Goal: Task Accomplishment & Management: Manage account settings

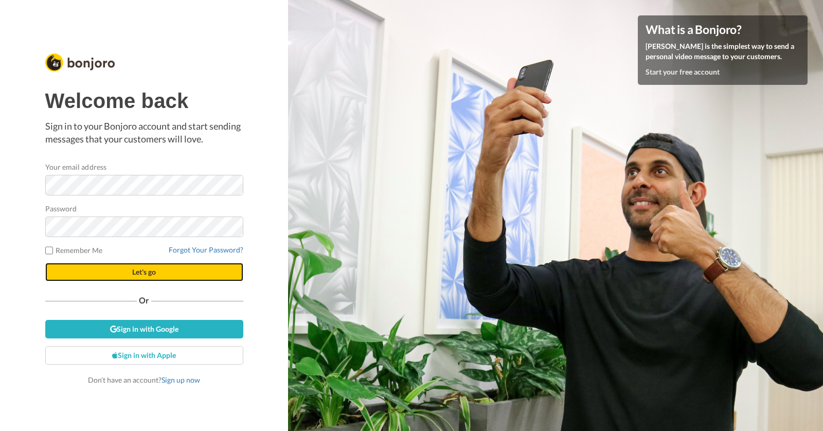
click at [137, 270] on span "Let's go" at bounding box center [144, 271] width 24 height 9
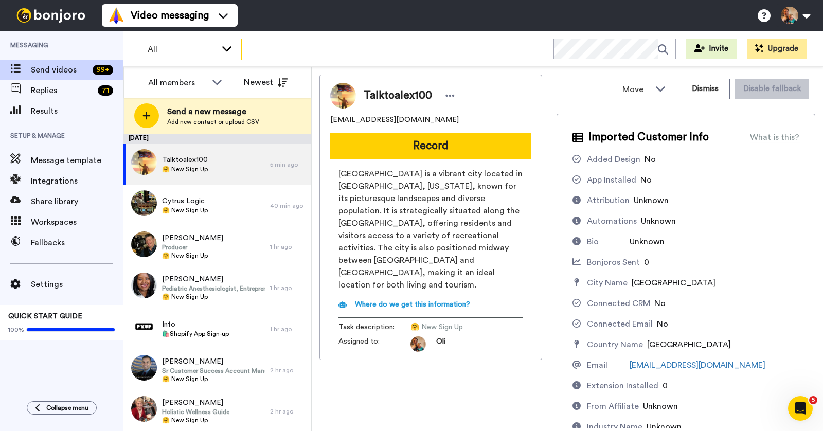
click at [193, 48] on span "All" at bounding box center [182, 49] width 69 height 12
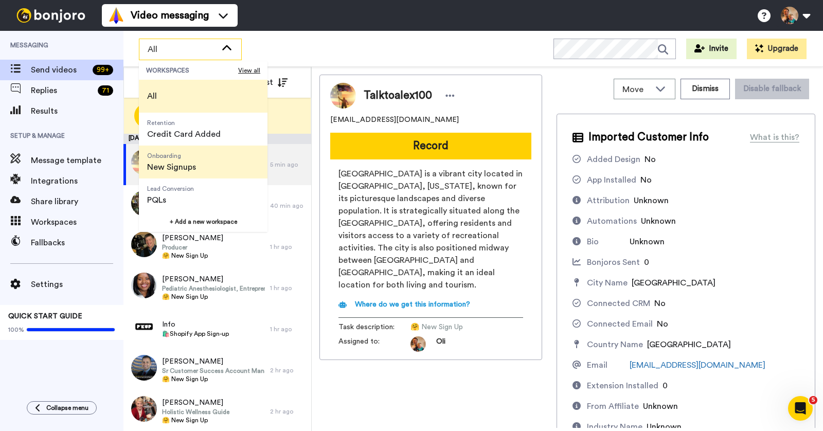
click at [187, 164] on span "New Signups" at bounding box center [171, 167] width 49 height 12
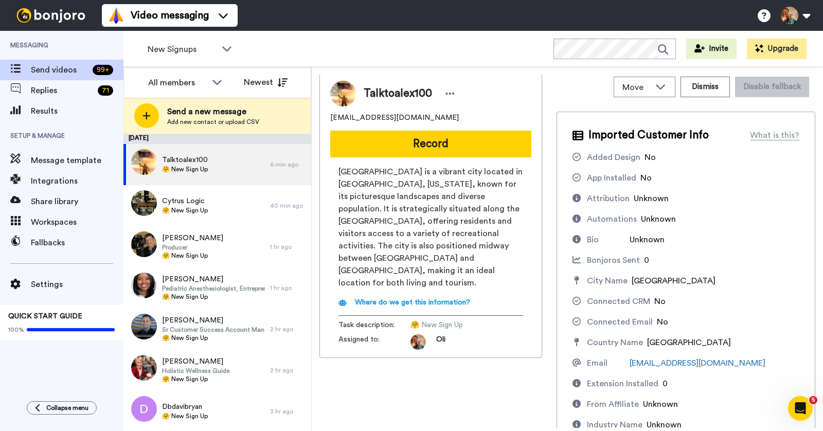
scroll to position [4, 0]
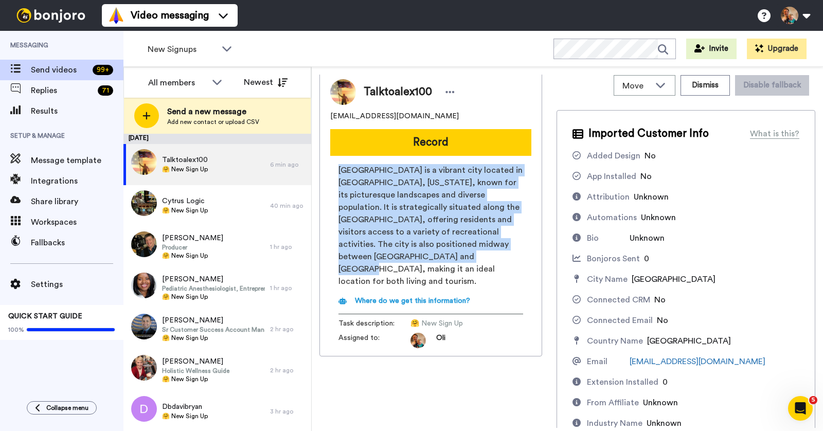
drag, startPoint x: 338, startPoint y: 171, endPoint x: 461, endPoint y: 262, distance: 152.5
click at [461, 262] on span "Palm Bay is a vibrant city located in Brevard County, Florida, known for its pi…" at bounding box center [430, 225] width 185 height 123
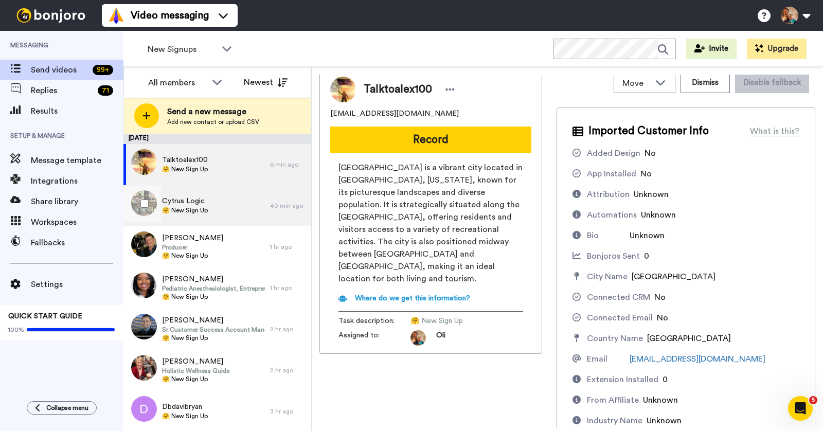
click at [204, 203] on span "Cytrus Logic" at bounding box center [185, 201] width 46 height 10
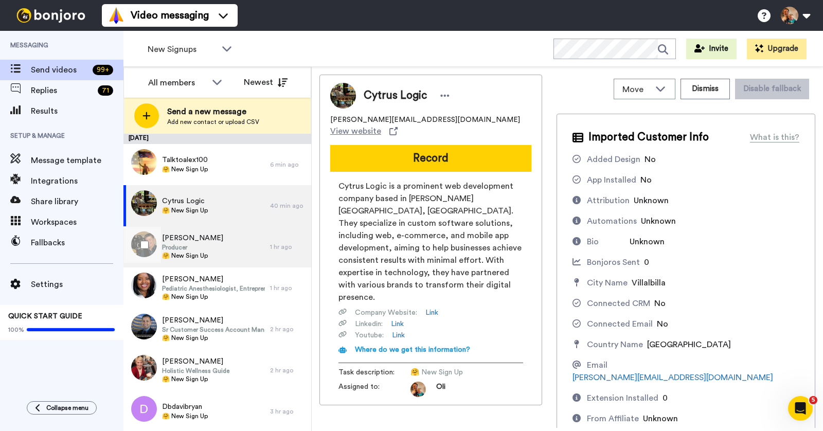
click at [245, 244] on div "Kyle Justice Producer 🤗 New Sign Up" at bounding box center [196, 246] width 147 height 41
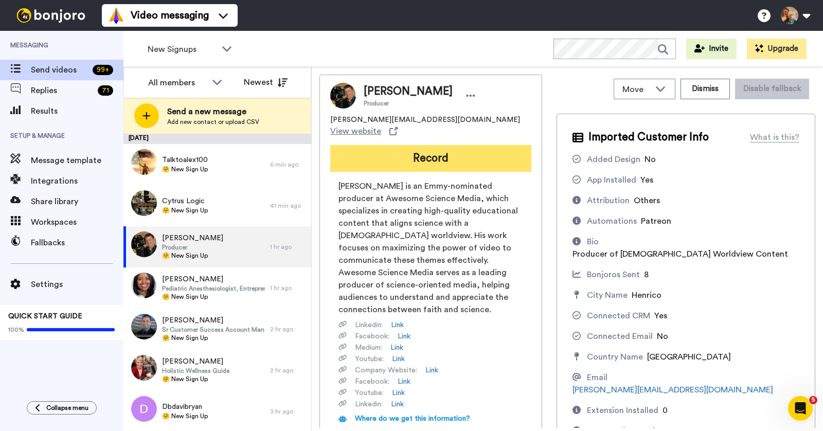
click at [408, 153] on button "Record" at bounding box center [430, 158] width 201 height 27
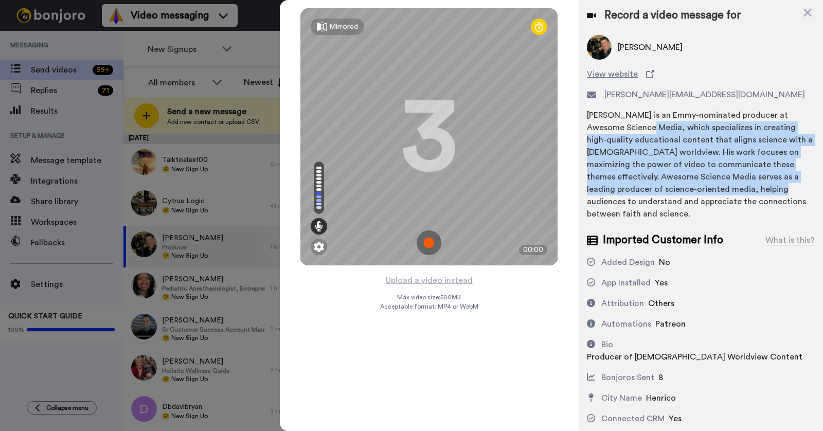
drag, startPoint x: 618, startPoint y: 124, endPoint x: 715, endPoint y: 193, distance: 118.8
click at [715, 193] on div "Kyle Justice is an Emmy-nominated producer at Awesome Science Media, which spec…" at bounding box center [701, 164] width 228 height 111
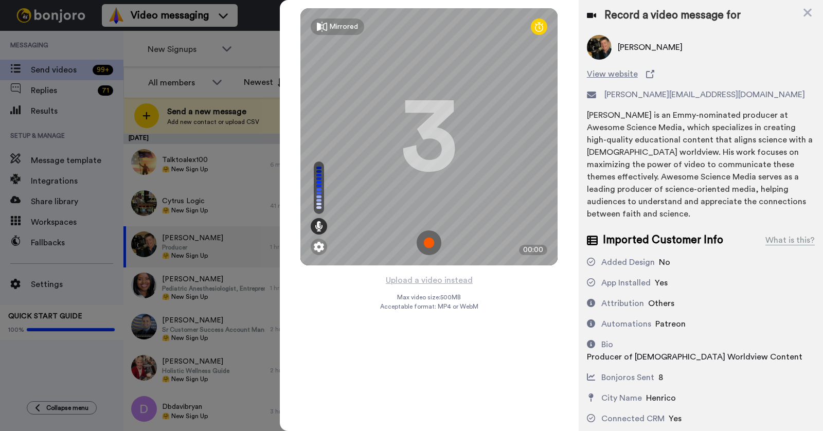
click at [667, 232] on span "Imported Customer Info" at bounding box center [663, 239] width 120 height 15
drag, startPoint x: 618, startPoint y: 228, endPoint x: 704, endPoint y: 226, distance: 86.4
click at [704, 232] on span "Imported Customer Info" at bounding box center [663, 239] width 120 height 15
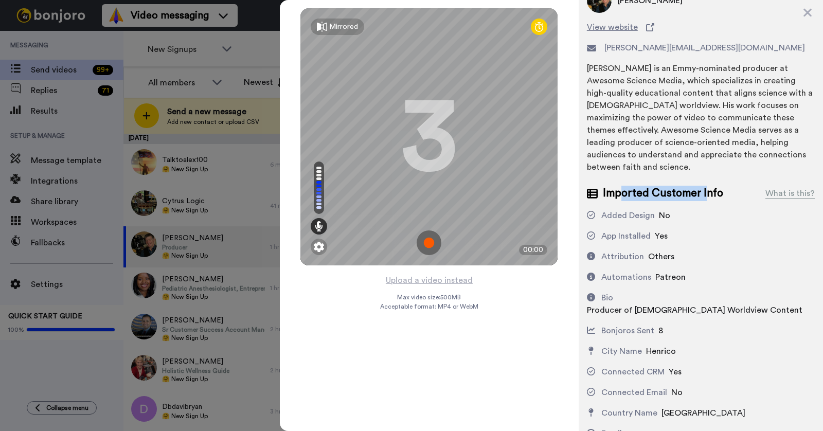
scroll to position [48, 0]
click at [611, 208] on div "Added Design" at bounding box center [627, 214] width 53 height 12
click at [546, 27] on div at bounding box center [539, 27] width 16 height 16
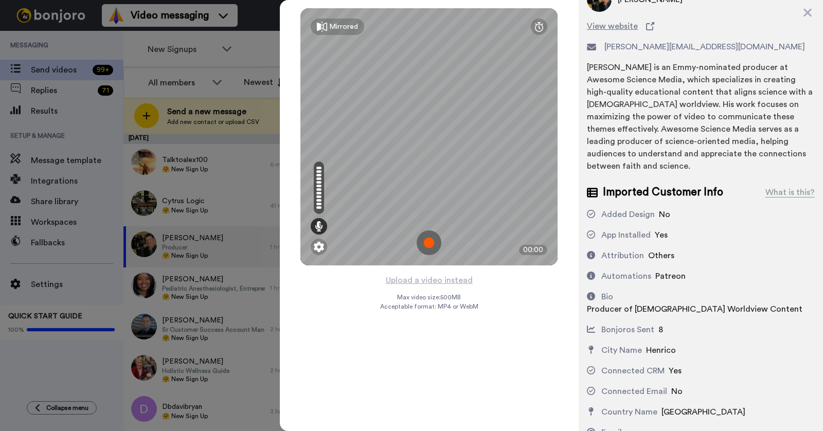
click at [427, 242] on img at bounding box center [428, 242] width 25 height 25
click at [428, 242] on img at bounding box center [428, 242] width 25 height 25
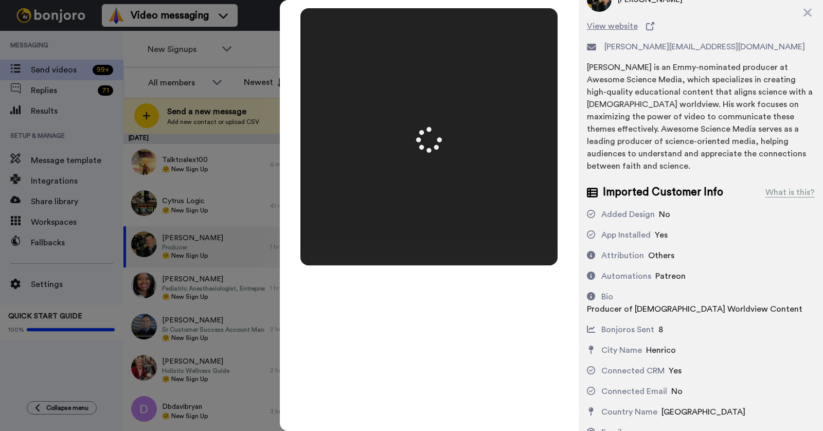
scroll to position [0, 0]
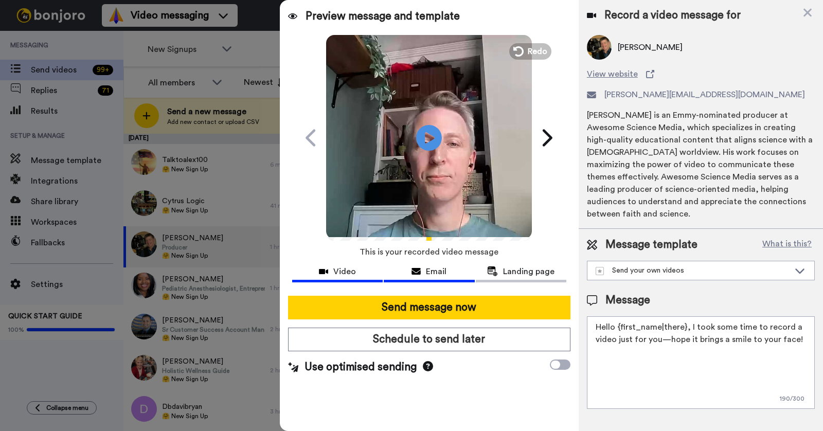
click at [440, 268] on span "Email" at bounding box center [436, 271] width 21 height 12
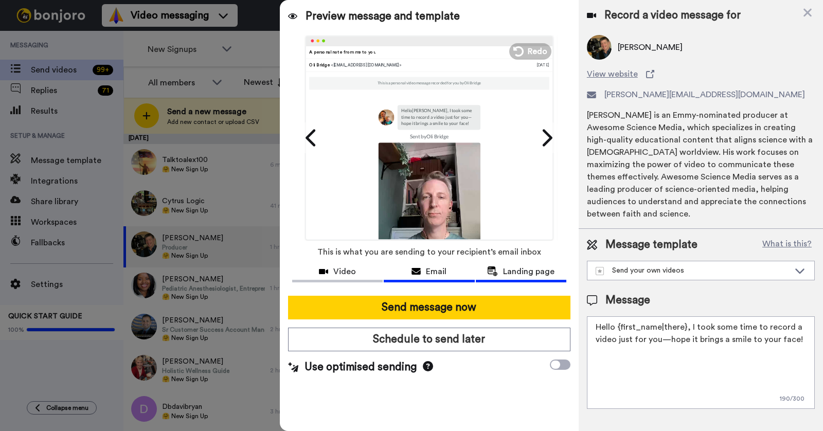
click at [505, 273] on span "Landing page" at bounding box center [528, 271] width 51 height 12
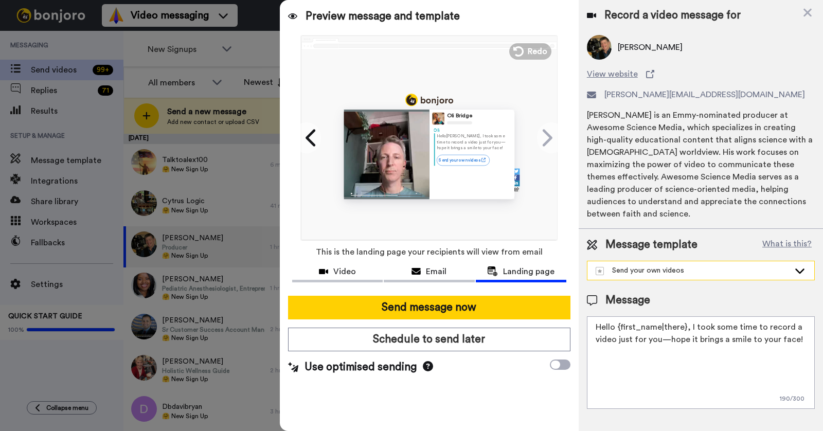
click at [640, 265] on div "Send your own videos" at bounding box center [692, 270] width 194 height 10
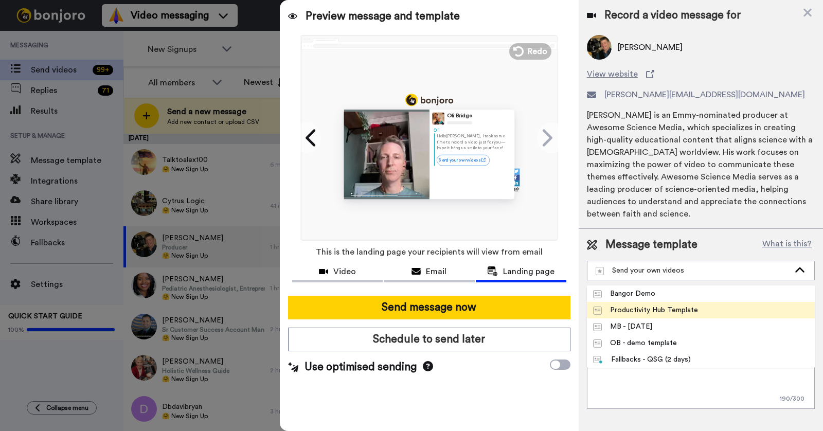
scroll to position [216, 0]
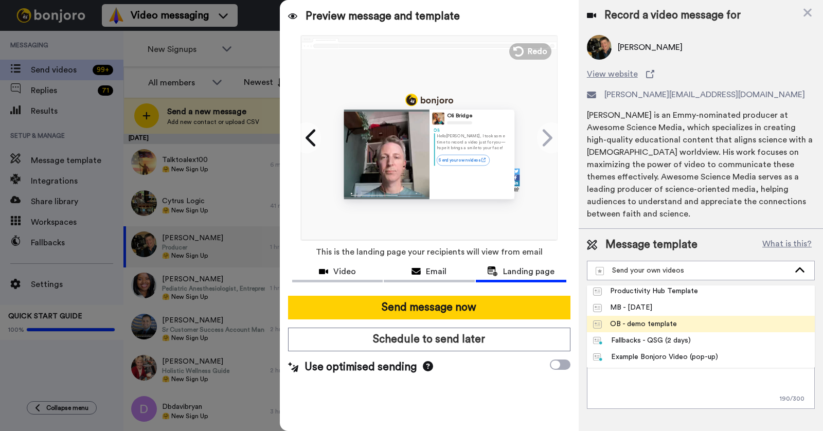
click at [644, 319] on div "OB - demo template" at bounding box center [635, 324] width 84 height 10
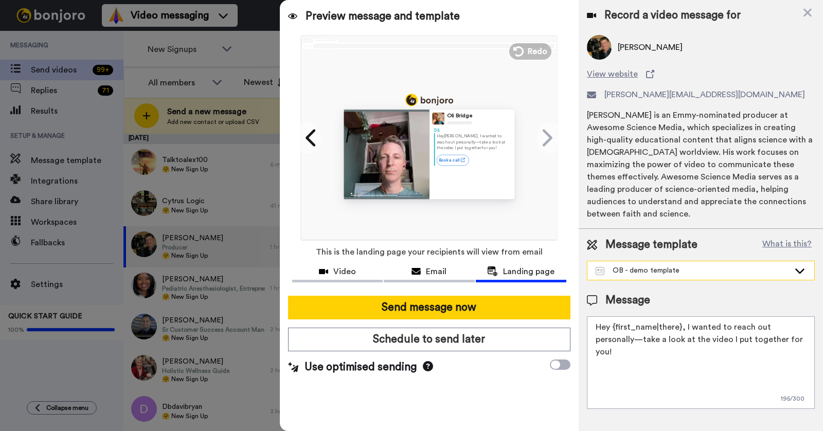
click at [652, 265] on div "OB - demo template" at bounding box center [692, 270] width 194 height 10
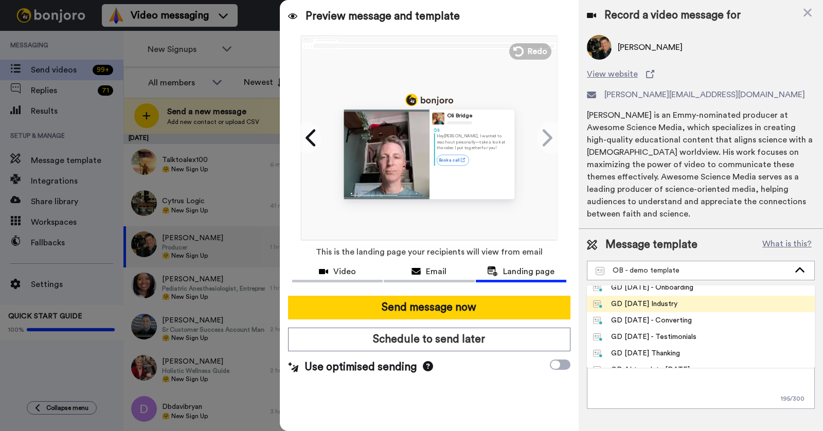
scroll to position [28, 0]
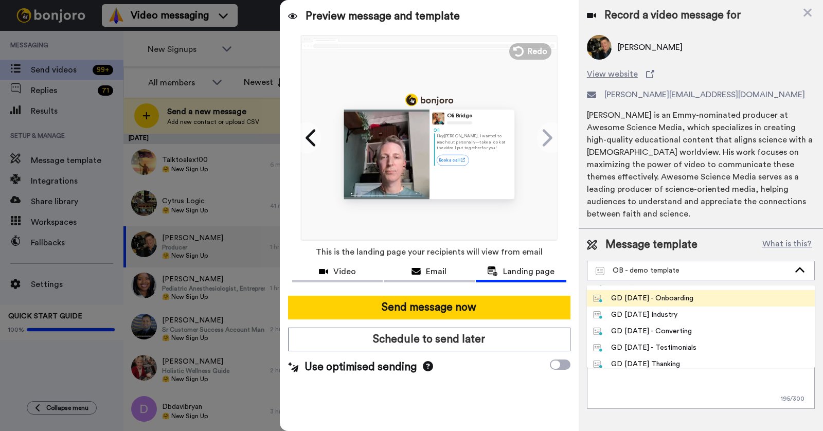
click at [640, 293] on div "GD May 25 - Onboarding" at bounding box center [643, 298] width 100 height 10
type textarea "Hi {first_name|there}, saw you signed up & wanted to say hi from sunny Australi…"
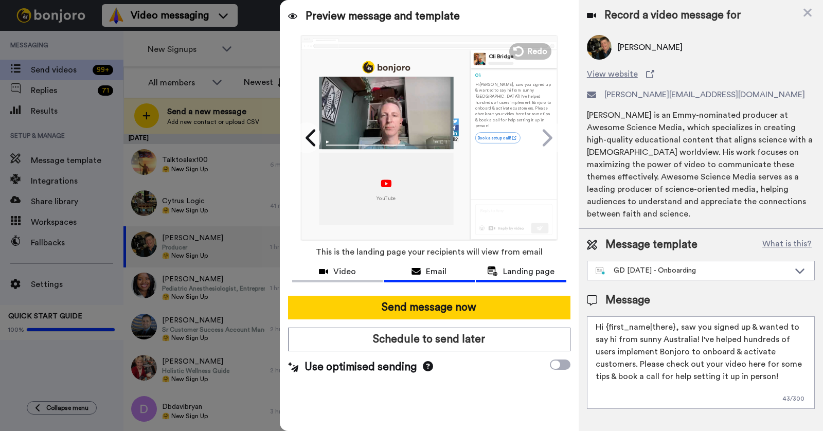
click at [436, 270] on span "Email" at bounding box center [436, 271] width 21 height 12
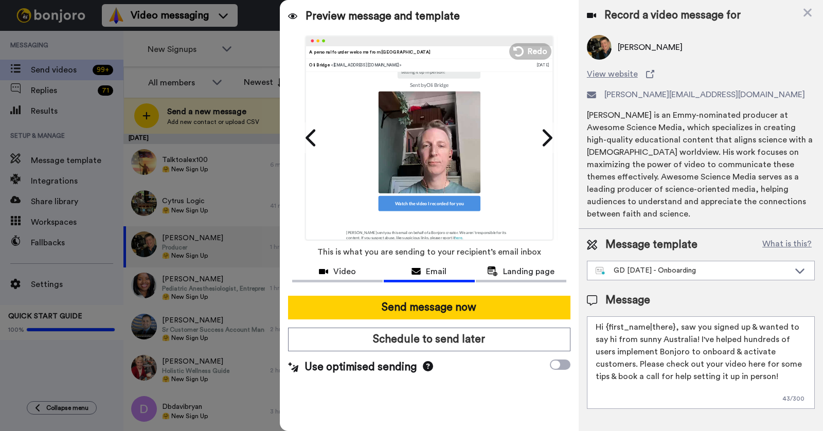
scroll to position [0, 0]
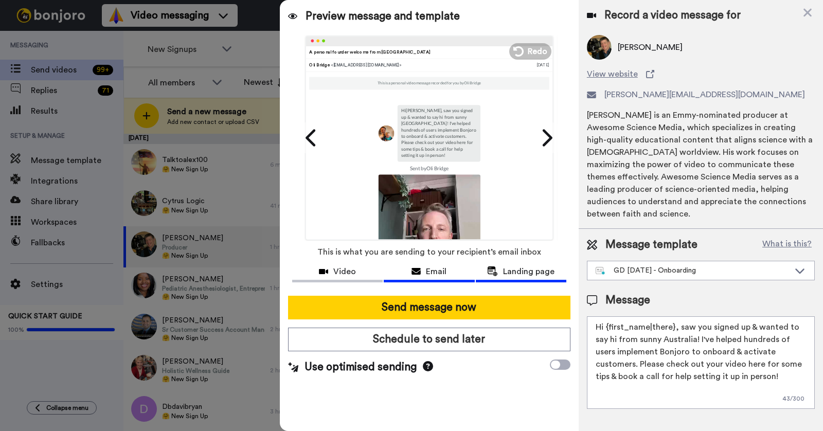
click at [503, 272] on span "Landing page" at bounding box center [528, 271] width 51 height 12
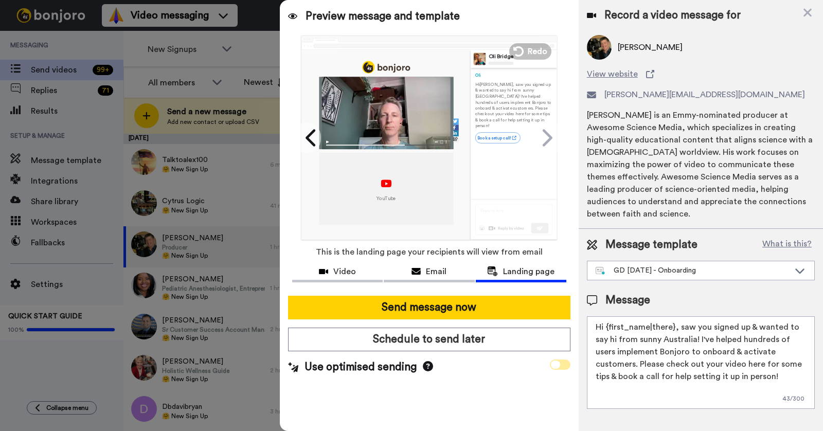
click at [556, 363] on icon at bounding box center [555, 364] width 9 height 8
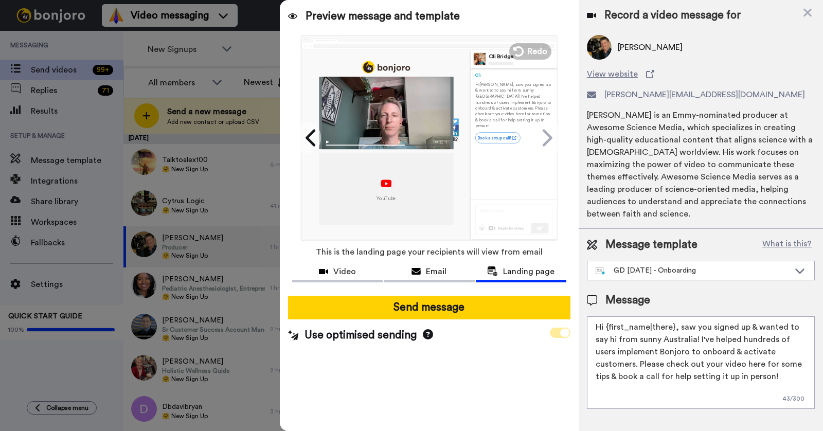
click at [558, 333] on span at bounding box center [560, 332] width 21 height 10
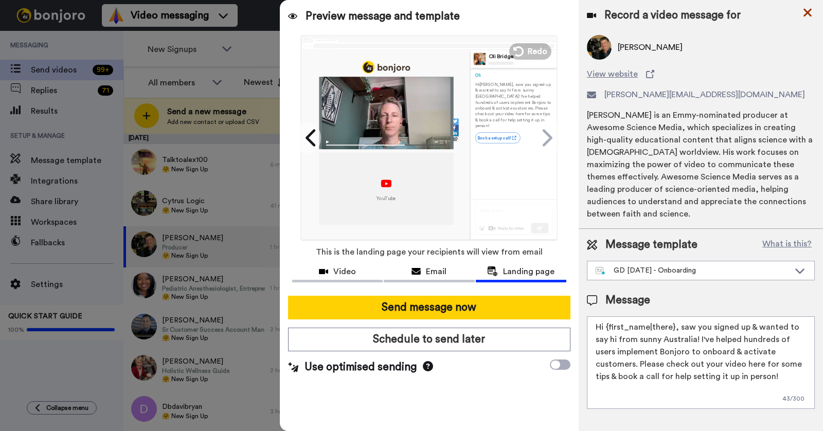
click at [806, 10] on icon at bounding box center [807, 12] width 10 height 13
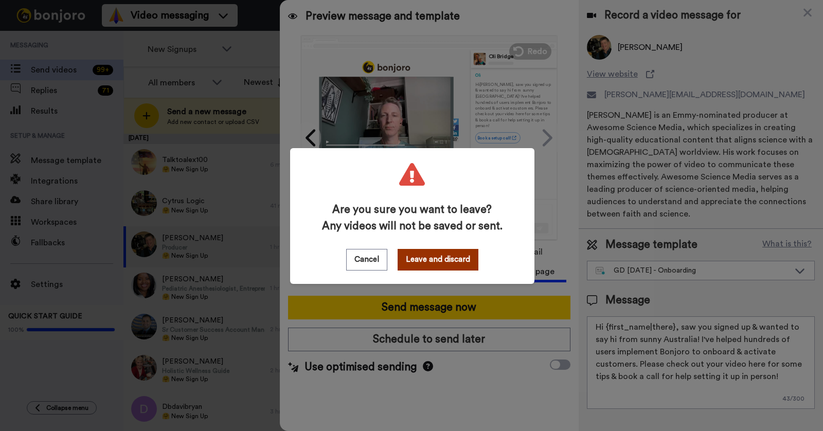
click at [440, 257] on button "Leave and discard" at bounding box center [437, 260] width 81 height 22
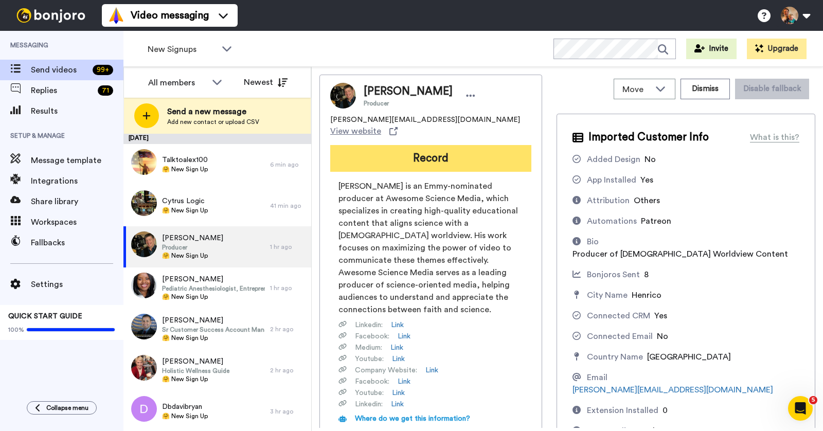
click at [423, 154] on button "Record" at bounding box center [430, 158] width 201 height 27
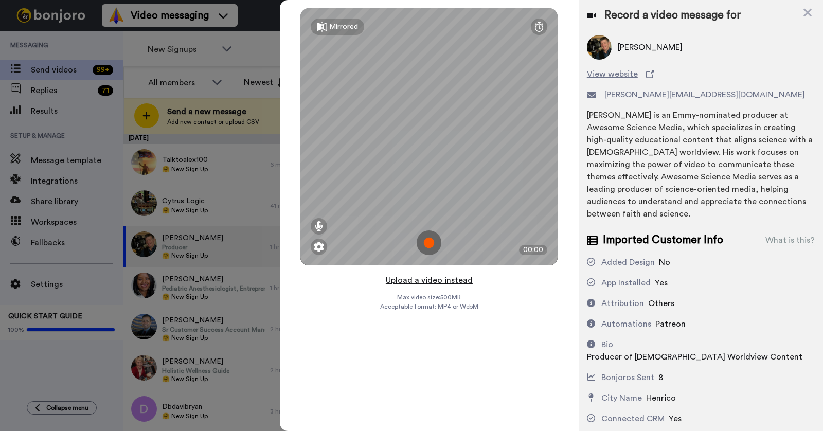
click at [428, 283] on button "Upload a video instead" at bounding box center [428, 279] width 93 height 13
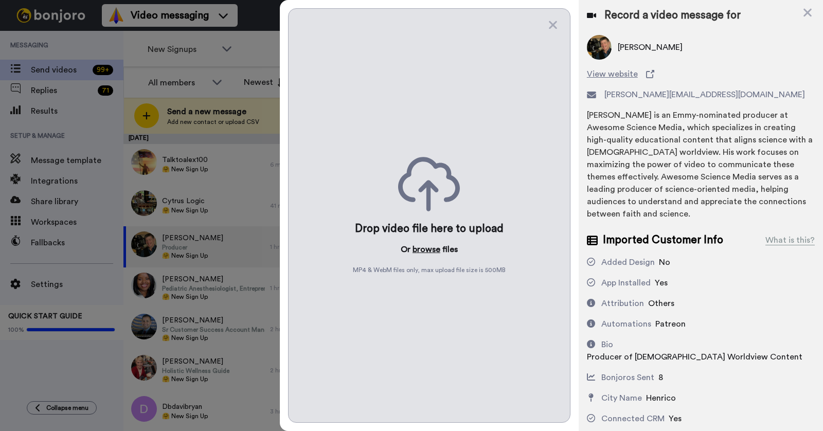
click at [431, 249] on button "browse" at bounding box center [426, 249] width 28 height 12
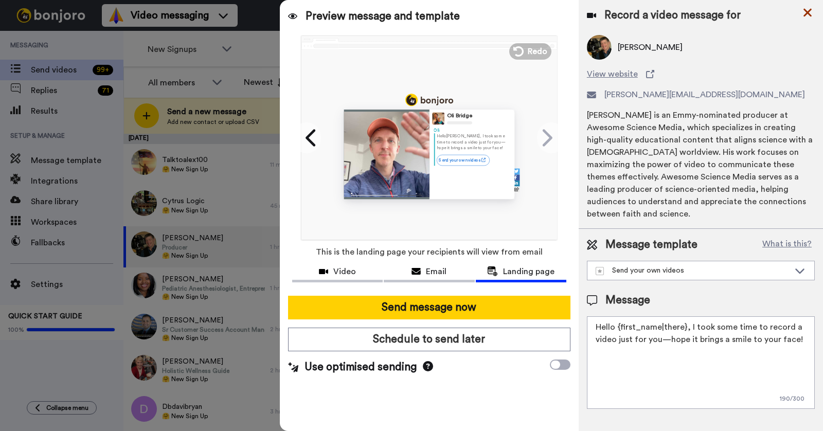
click at [806, 15] on icon at bounding box center [807, 12] width 10 height 13
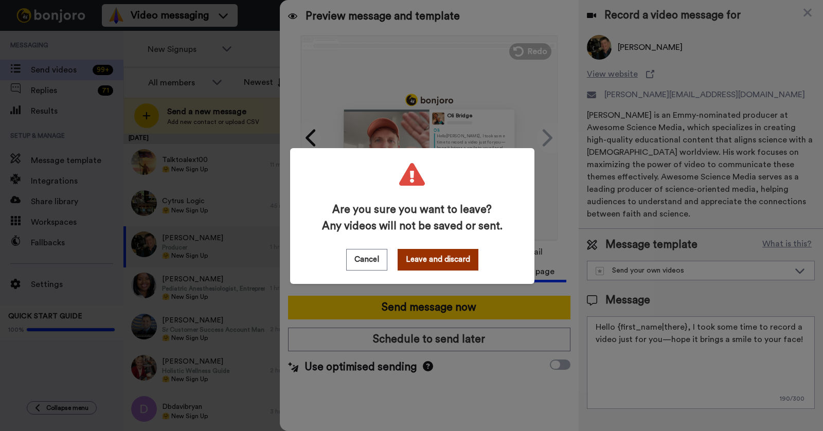
click at [444, 259] on button "Leave and discard" at bounding box center [437, 260] width 81 height 22
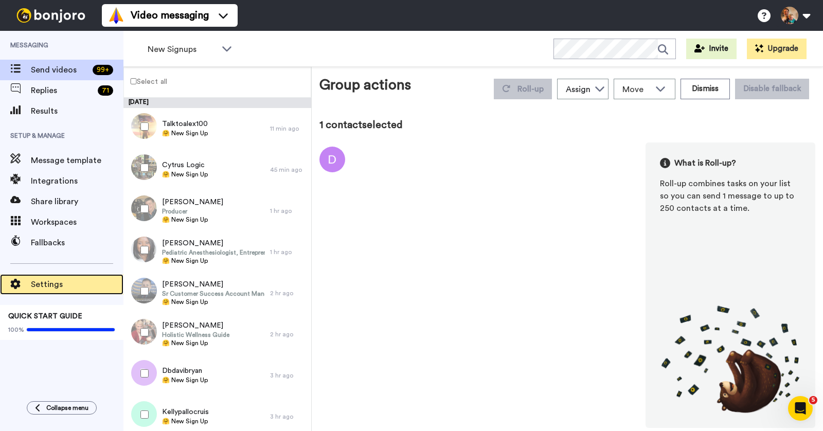
click at [38, 287] on span "Settings" at bounding box center [77, 284] width 93 height 12
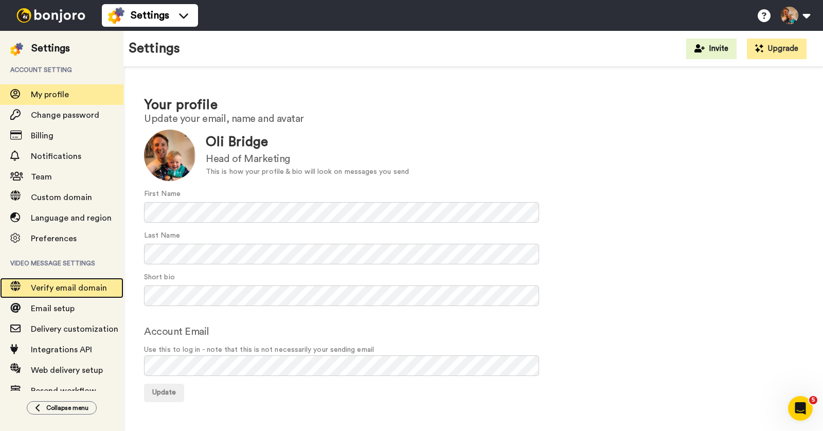
click at [75, 288] on span "Verify email domain" at bounding box center [69, 288] width 76 height 8
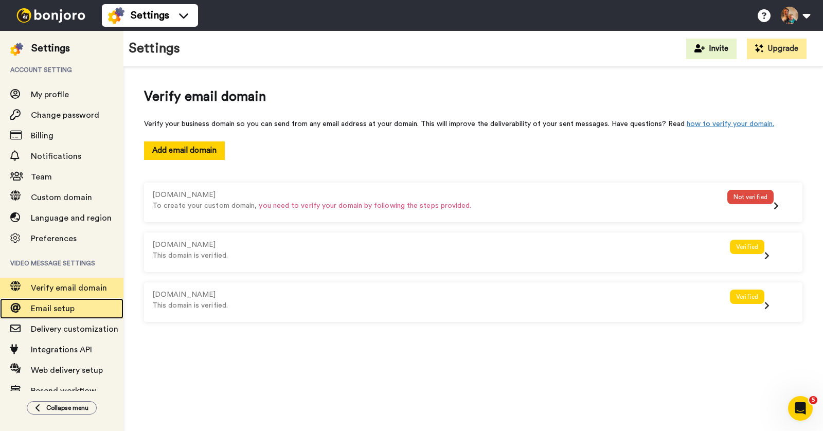
click at [76, 307] on span "Email setup" at bounding box center [77, 308] width 93 height 12
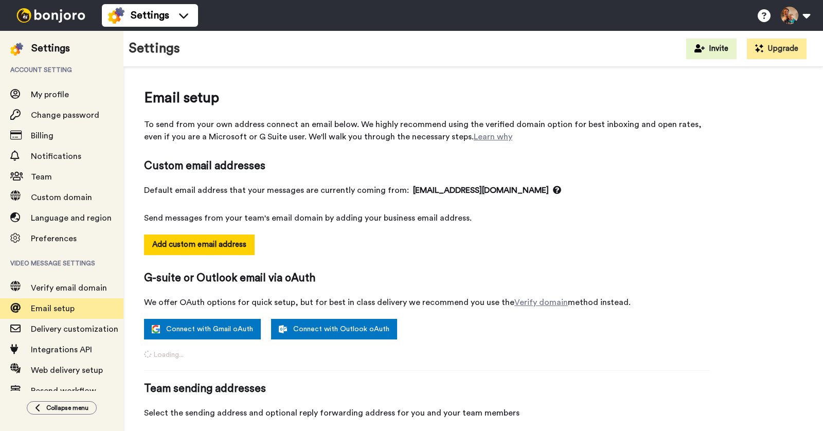
select select "149467"
select select "37447"
select select "83999"
select select "66959"
select select "37469"
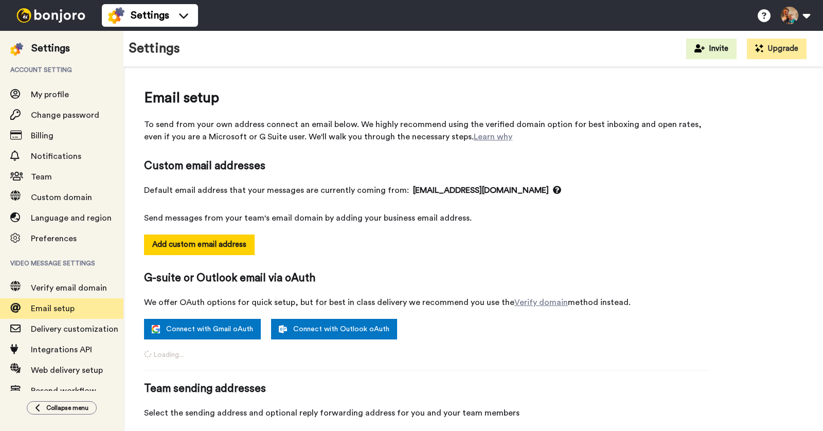
select select "66959"
select select "144968"
select select "119199"
select select "56892"
select select "37470"
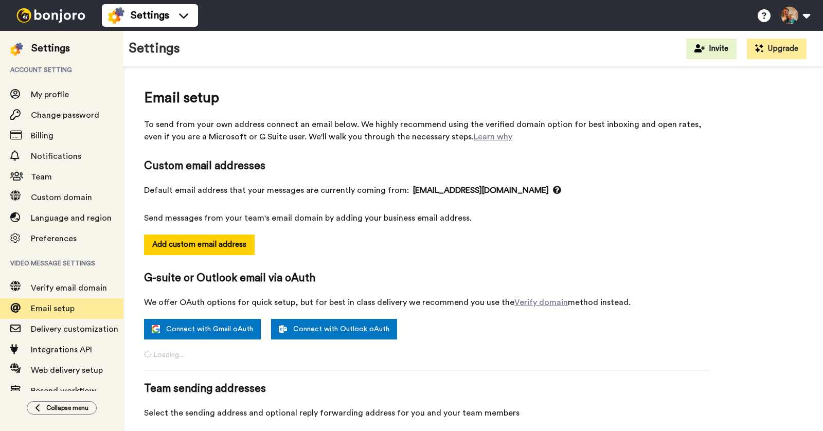
select select "17110"
select select "91272"
select select "94465"
select select "37697"
select select "37473"
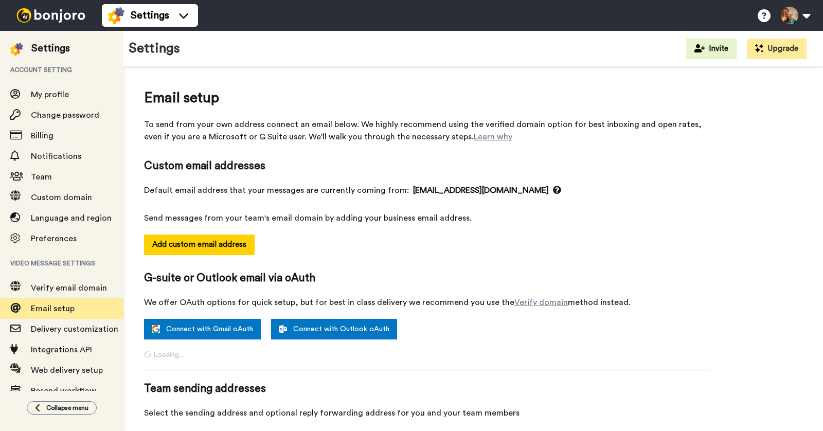
select select "37474"
select select "56867"
select select "37476"
select select "93320"
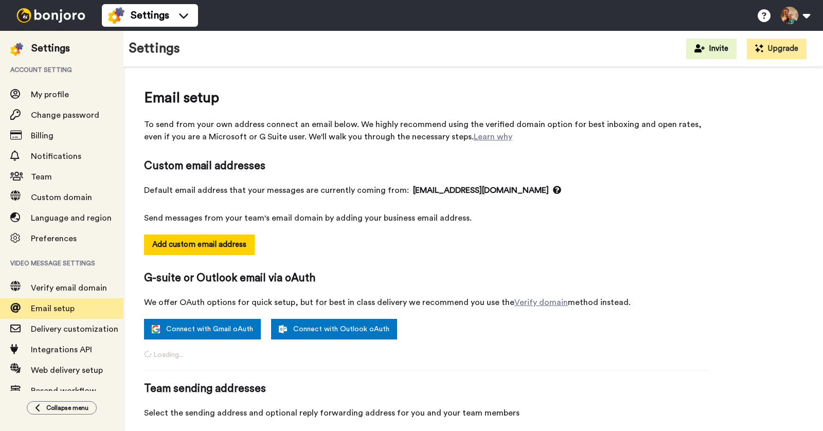
select select "42429"
select select "80264"
select select "87770"
select select "65266"
select select "64033"
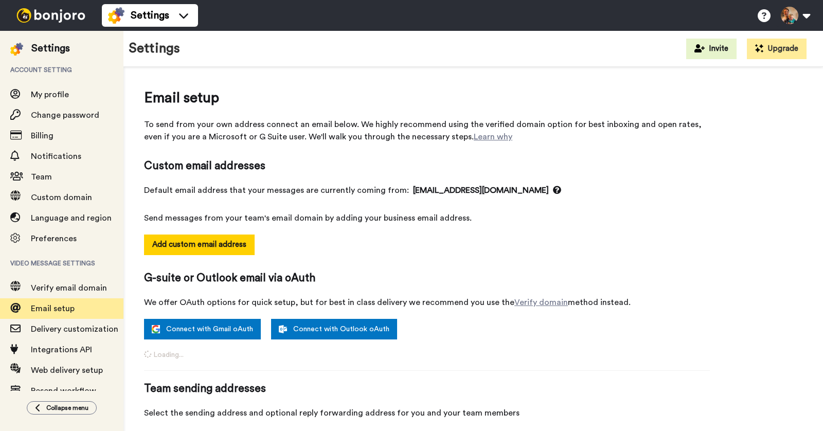
select select "65264"
select select "144965"
select select "40185"
select select "43163"
select select "37478"
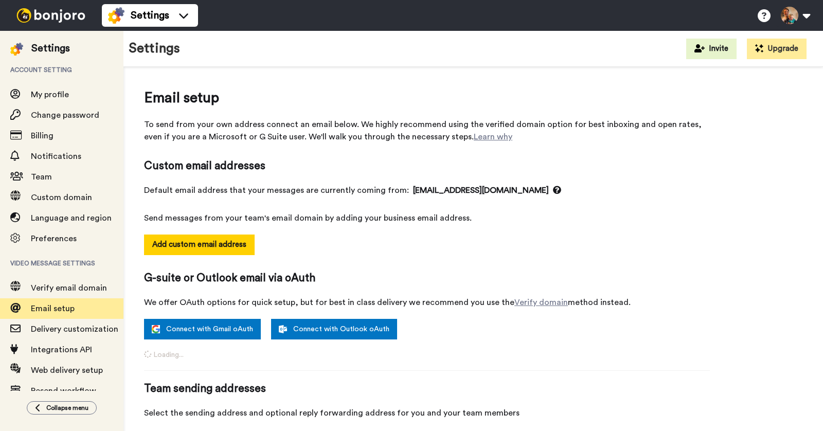
select select "93366"
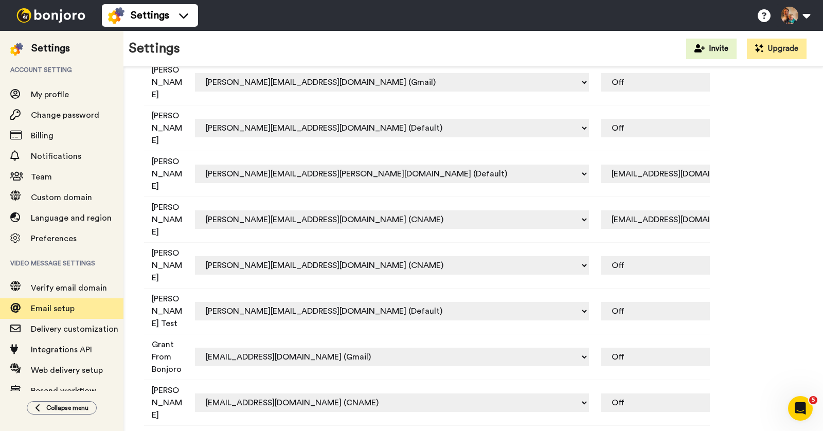
scroll to position [1579, 0]
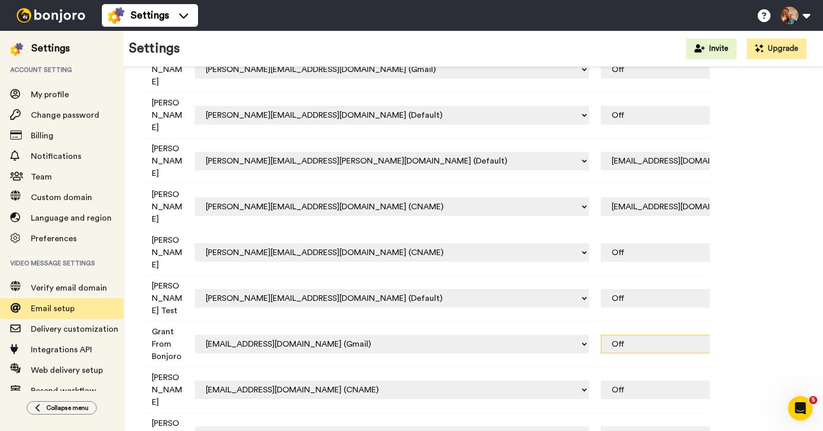
click at [600, 335] on select "Off hello@bonjoro.com (CNAME) hello+zmkcez@bonjoro.com (CNAME) matt+55@vimily.c…" at bounding box center [765, 344] width 330 height 19
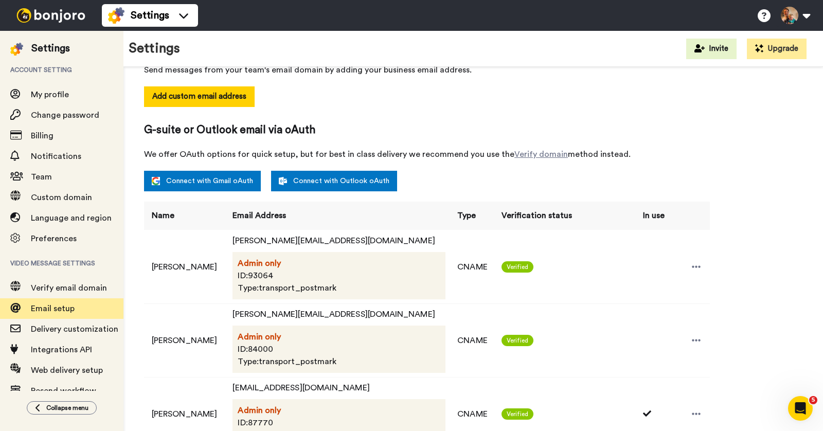
scroll to position [0, 0]
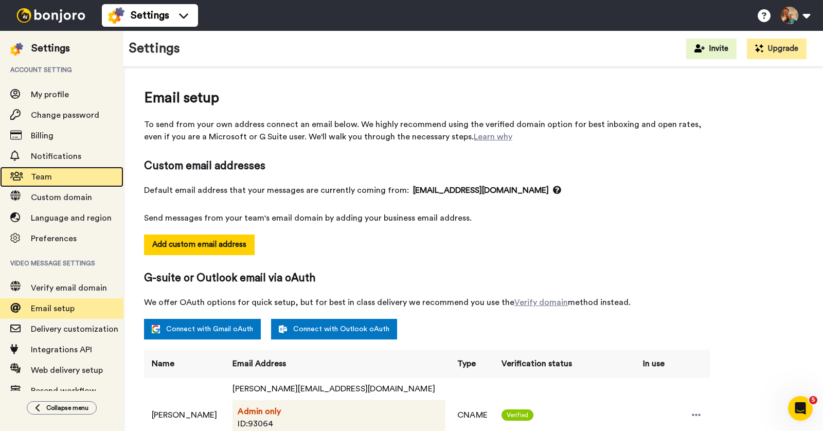
click at [45, 173] on span "Team" at bounding box center [41, 177] width 21 height 8
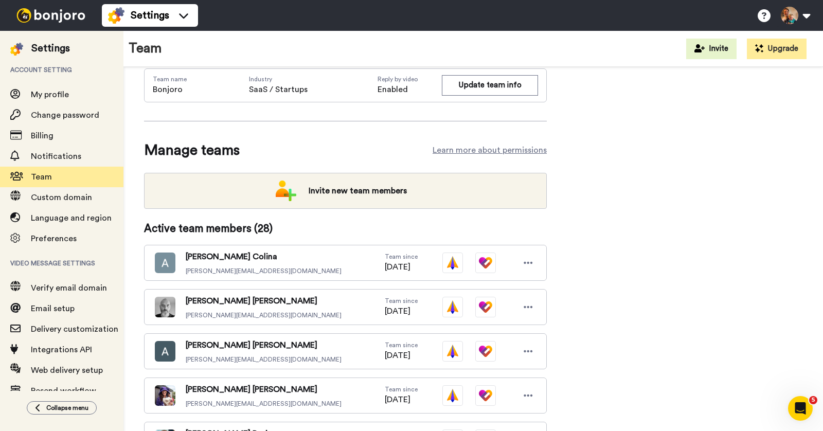
scroll to position [61, 0]
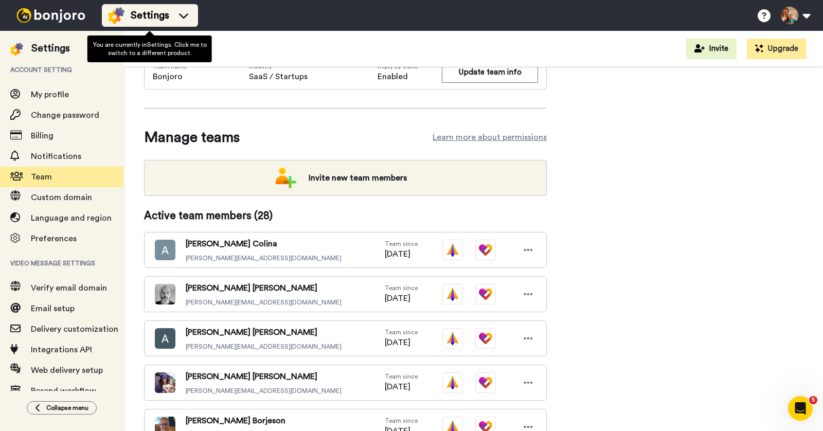
click at [145, 19] on span "Settings" at bounding box center [150, 15] width 39 height 14
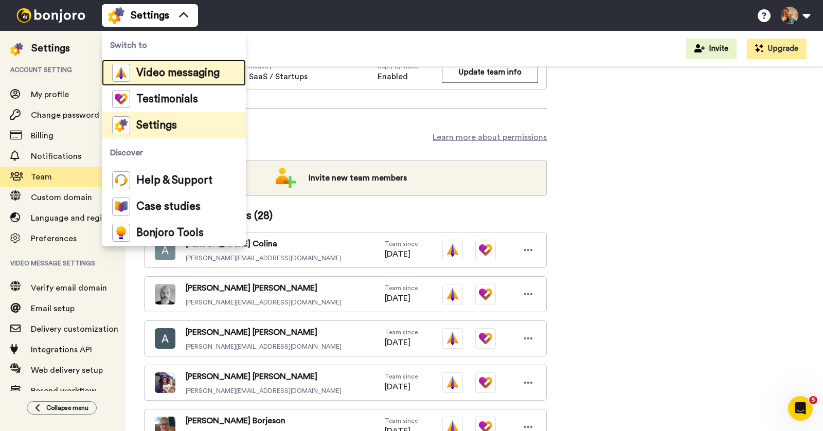
click at [153, 71] on span "Video messaging" at bounding box center [177, 73] width 83 height 10
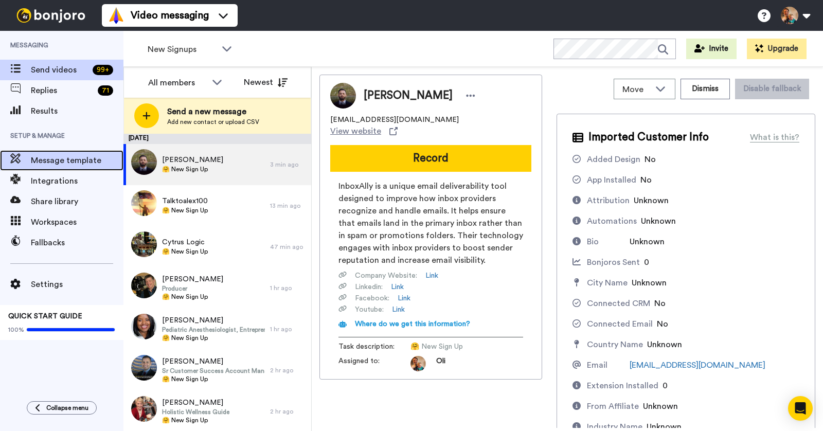
click at [63, 158] on span "Message template" at bounding box center [77, 160] width 93 height 12
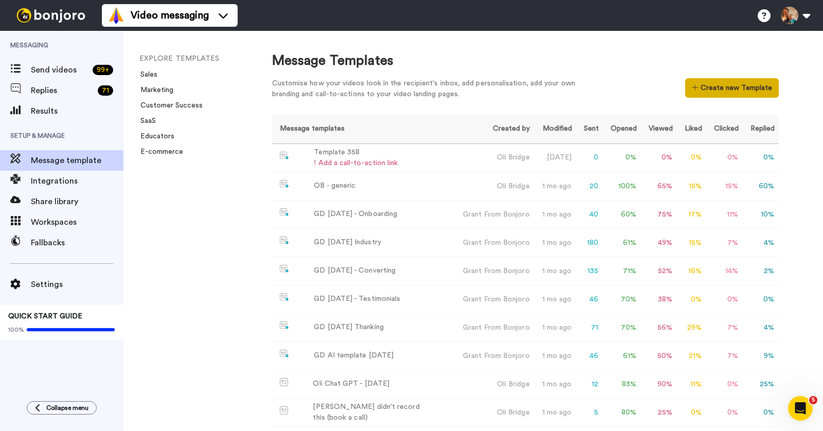
click at [708, 91] on button "Create new Template" at bounding box center [731, 88] width 93 height 20
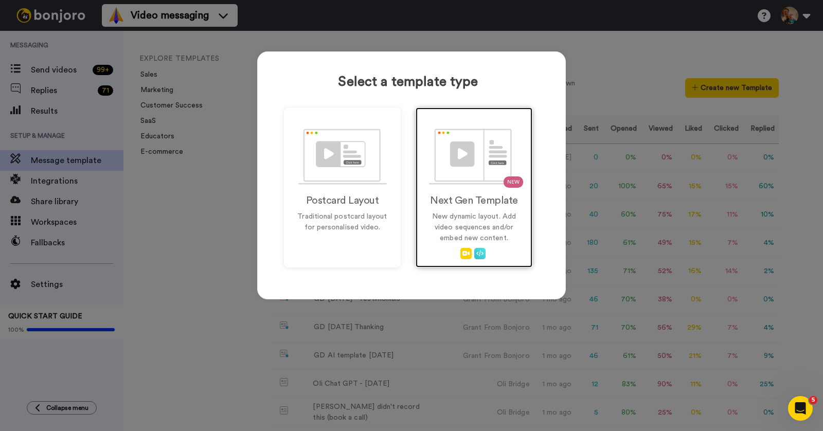
click at [463, 199] on h2 "Next Gen Template" at bounding box center [473, 200] width 95 height 11
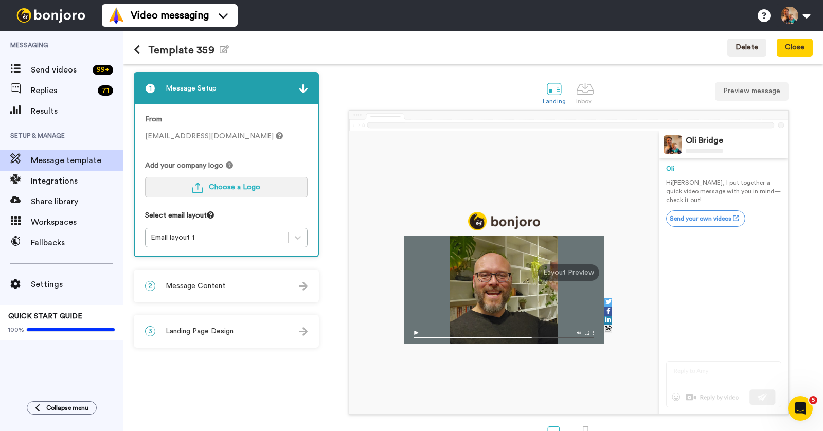
click at [240, 189] on span "Choose a Logo" at bounding box center [234, 187] width 51 height 7
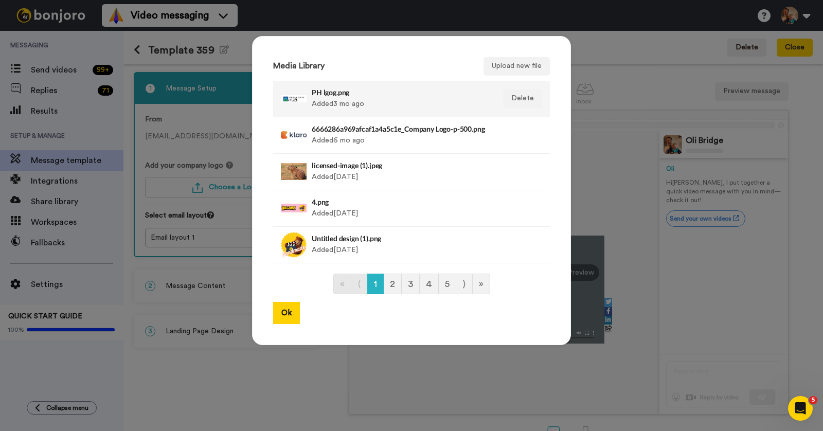
click at [361, 104] on div "PH lgog.png Added 3 mo ago" at bounding box center [400, 99] width 177 height 26
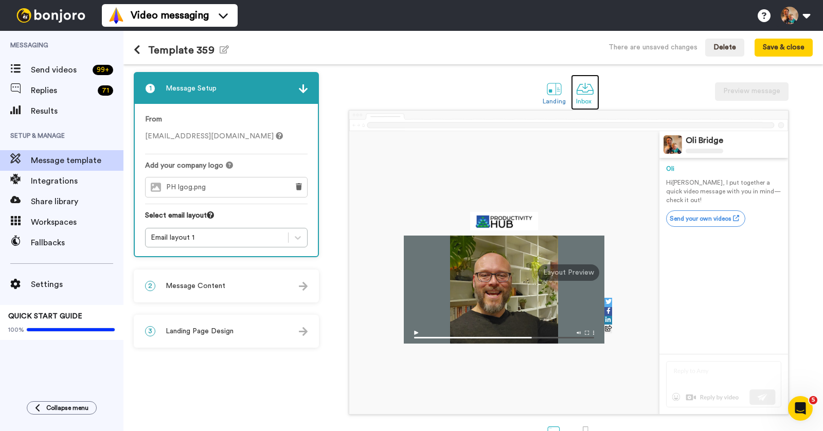
click at [581, 104] on div "Inbox" at bounding box center [585, 101] width 18 height 7
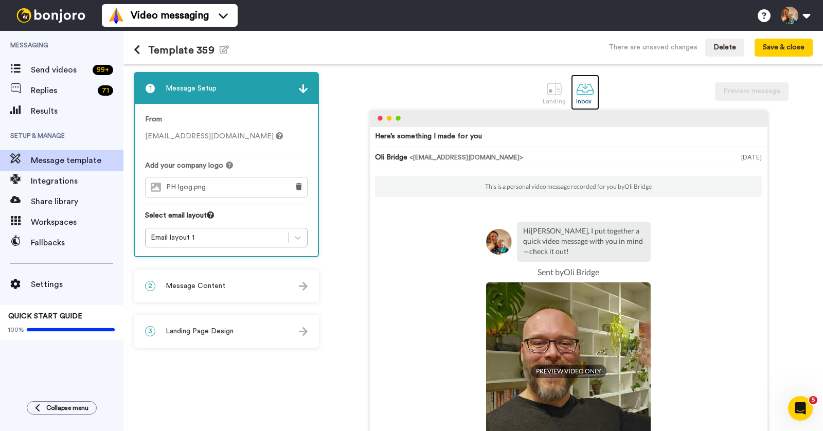
scroll to position [28, 0]
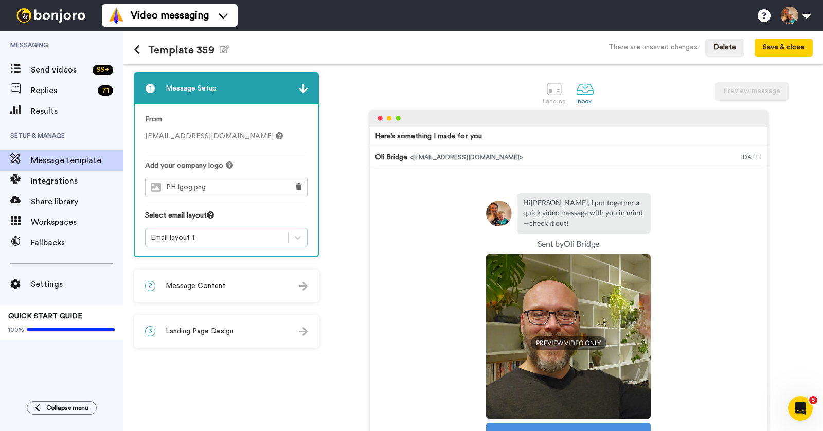
click at [237, 236] on div "Email layout 1" at bounding box center [217, 237] width 132 height 10
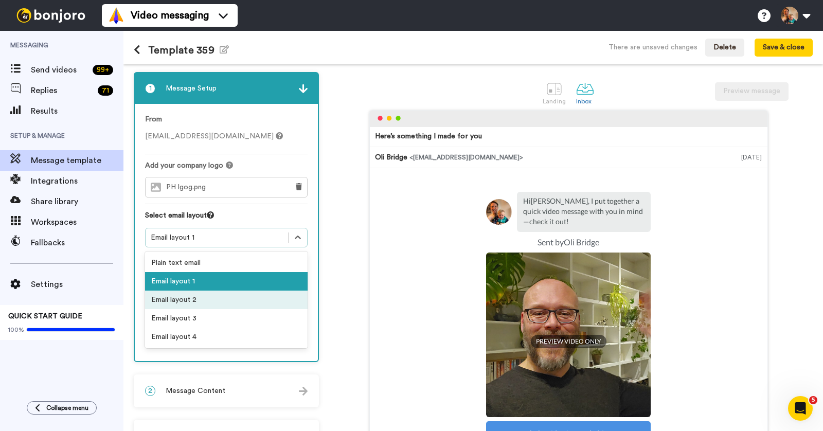
scroll to position [32, 0]
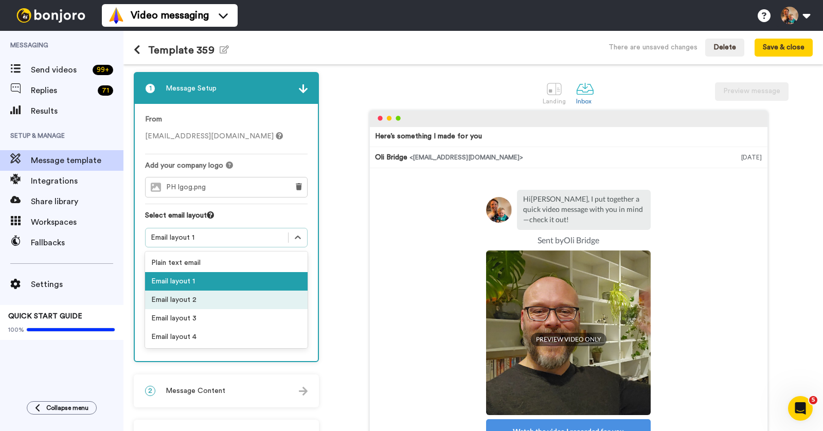
click at [207, 292] on div "Email layout 2" at bounding box center [226, 299] width 162 height 19
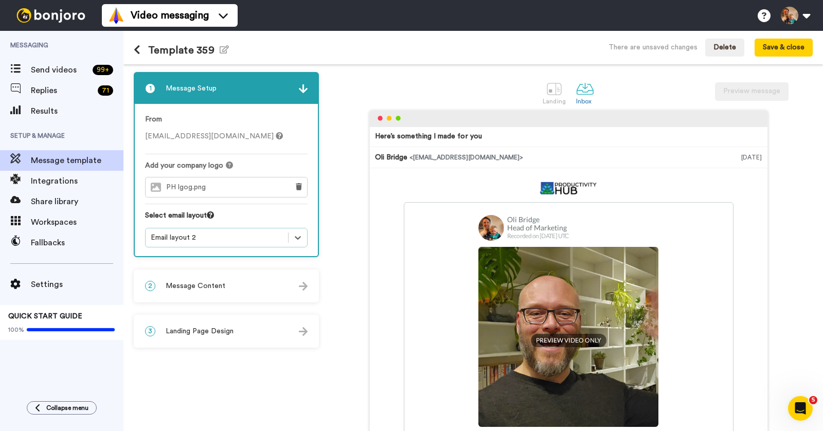
click at [280, 238] on div "Email layout 2" at bounding box center [217, 237] width 132 height 10
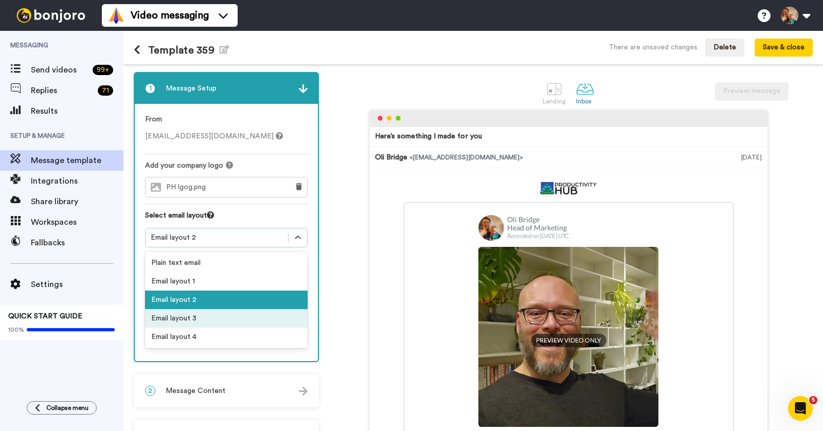
click at [245, 313] on div "Email layout 3" at bounding box center [226, 318] width 162 height 19
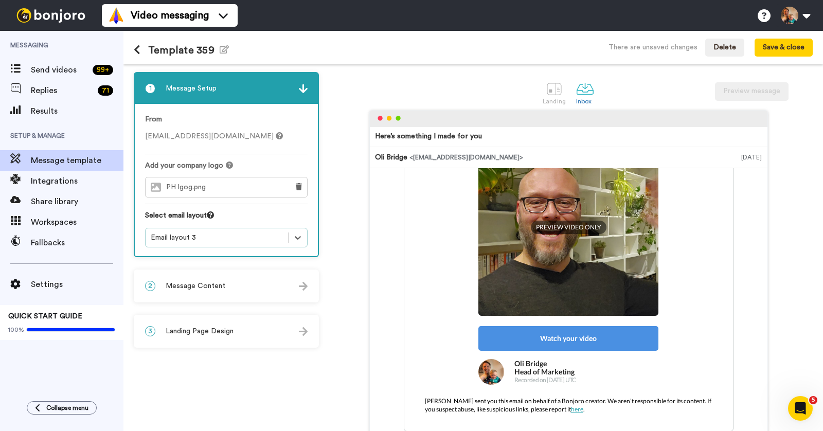
scroll to position [0, 0]
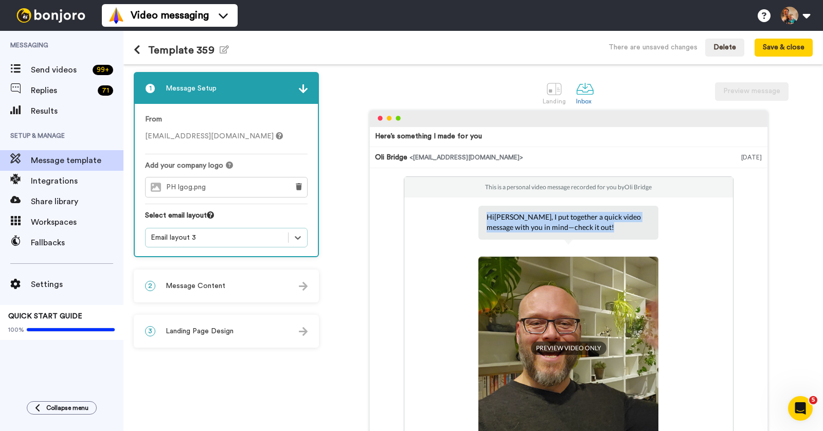
drag, startPoint x: 487, startPoint y: 216, endPoint x: 632, endPoint y: 230, distance: 145.1
click at [632, 230] on p "Hi Tom , I put together a quick video message with you in mind—check it out!" at bounding box center [567, 222] width 163 height 21
click at [252, 290] on div "2 Message Content" at bounding box center [226, 285] width 183 height 31
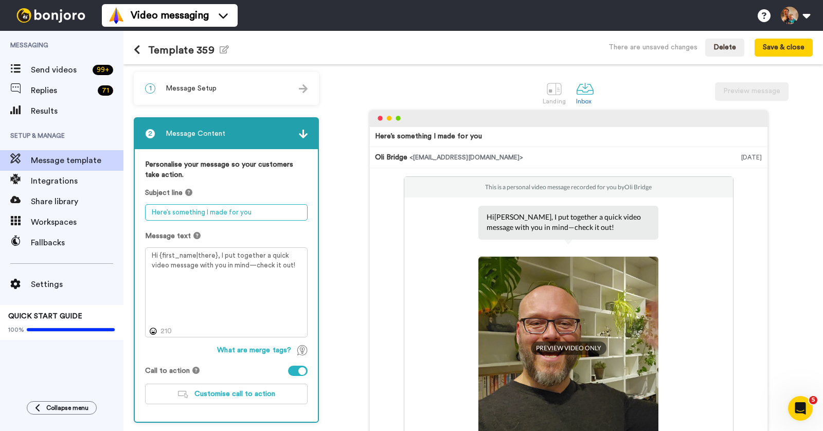
drag, startPoint x: 150, startPoint y: 210, endPoint x: 258, endPoint y: 220, distance: 109.0
click at [268, 211] on textarea "Here’s something I made for you" at bounding box center [226, 212] width 162 height 16
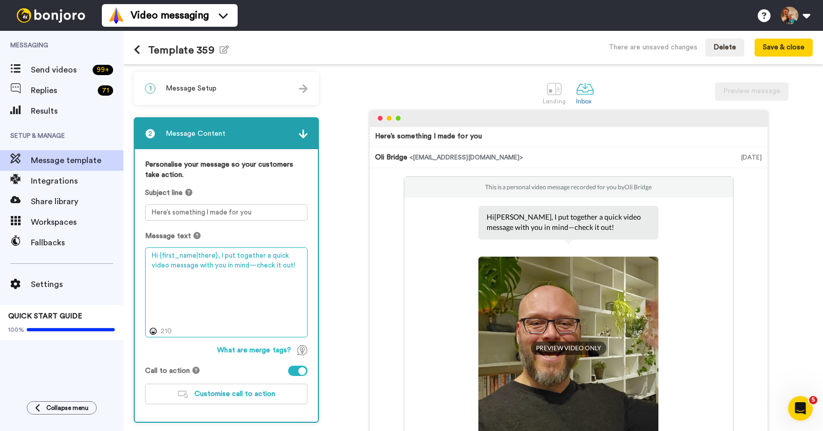
click at [193, 263] on textarea "Hi {first_name|there}, I put together a quick video message with you in mind—ch…" at bounding box center [226, 292] width 162 height 90
drag, startPoint x: 156, startPoint y: 255, endPoint x: 301, endPoint y: 260, distance: 145.1
click at [280, 267] on textarea "Hi {first_name|there}, I put together a quick video message with you in mind—ch…" at bounding box center [226, 292] width 162 height 90
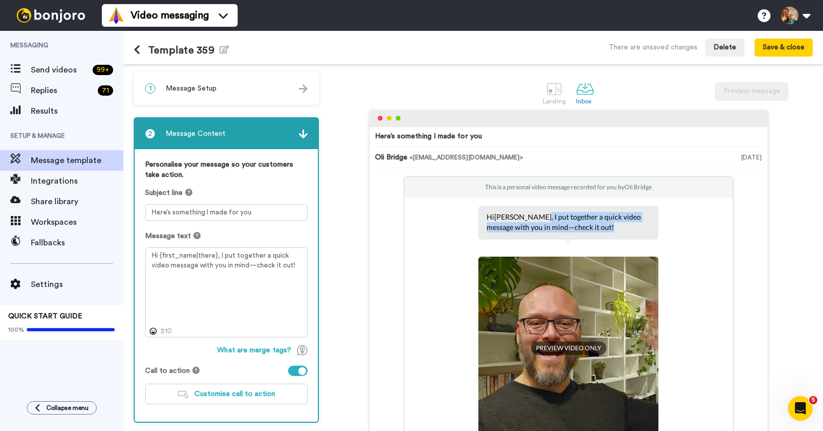
drag, startPoint x: 506, startPoint y: 215, endPoint x: 572, endPoint y: 230, distance: 67.5
click at [572, 230] on p "Hi Tom , I put together a quick video message with you in mind—check it out!" at bounding box center [567, 222] width 163 height 21
click at [553, 87] on div at bounding box center [554, 89] width 18 height 18
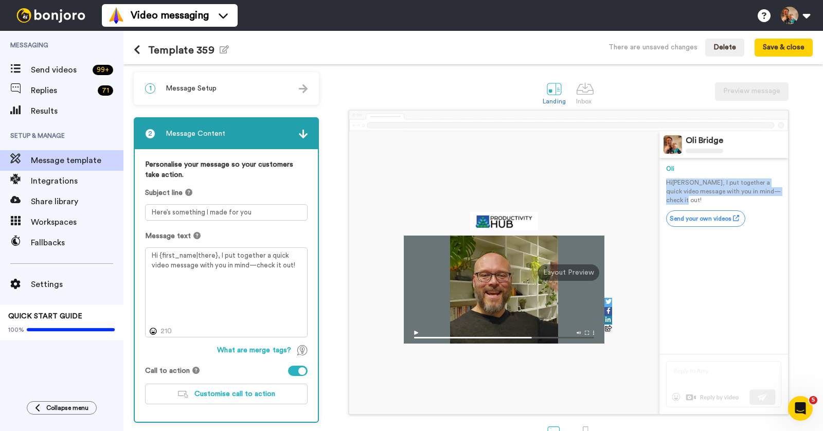
drag, startPoint x: 765, startPoint y: 190, endPoint x: 665, endPoint y: 181, distance: 100.6
click at [665, 181] on div "Oli Bridge Oli Hi Tom , I put together a quick video message with you in mind—c…" at bounding box center [723, 272] width 129 height 283
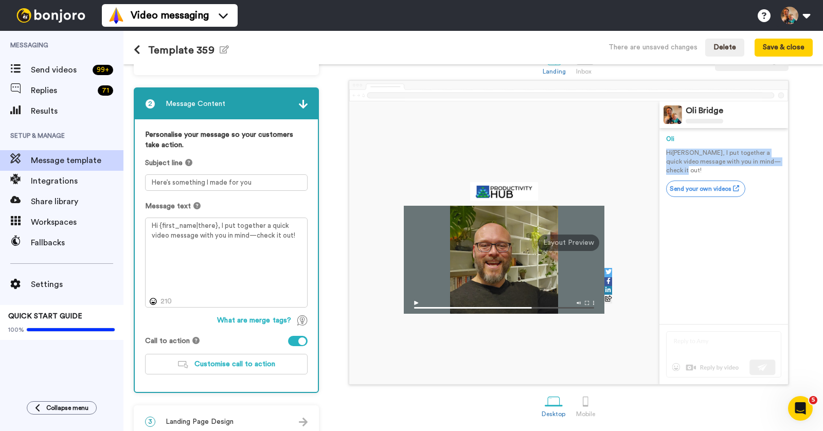
scroll to position [32, 0]
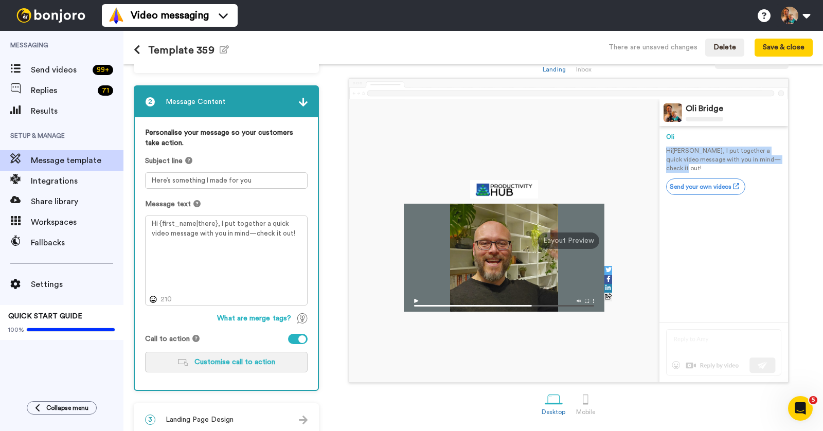
click at [262, 356] on button "Customise call to action" at bounding box center [226, 362] width 162 height 21
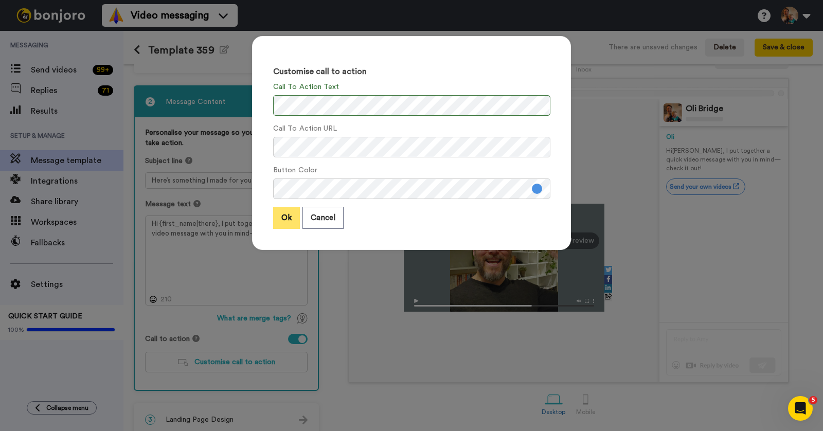
click at [286, 218] on button "Ok" at bounding box center [286, 218] width 27 height 22
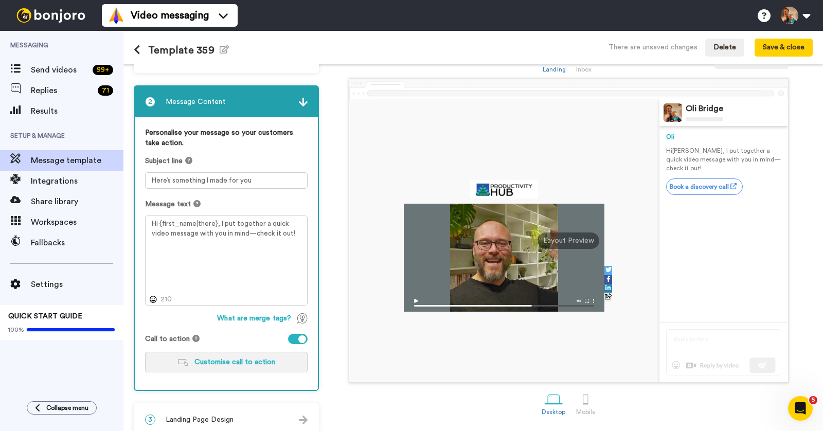
scroll to position [44, 0]
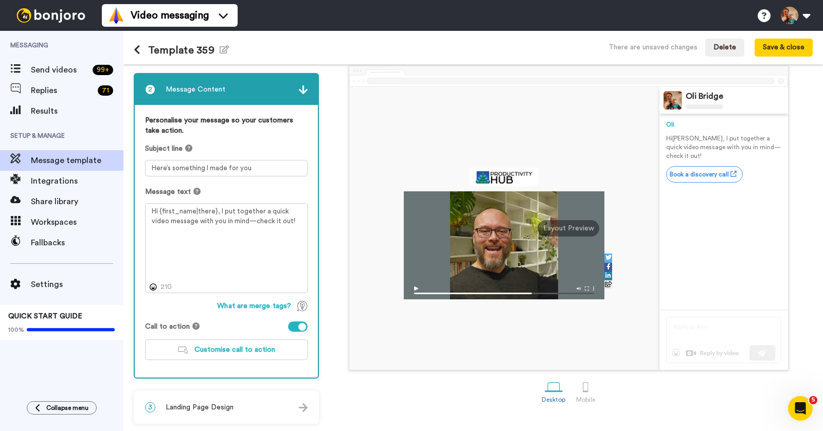
click at [213, 400] on div "3 Landing Page Design" at bounding box center [226, 407] width 183 height 31
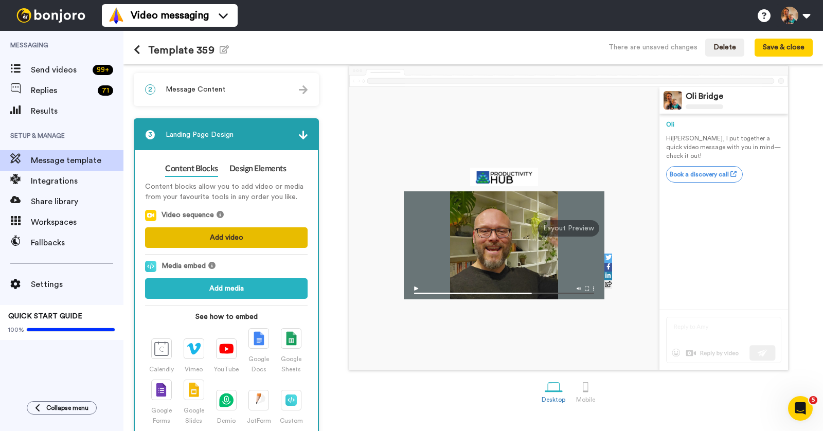
click at [223, 237] on button "Add video" at bounding box center [226, 237] width 162 height 21
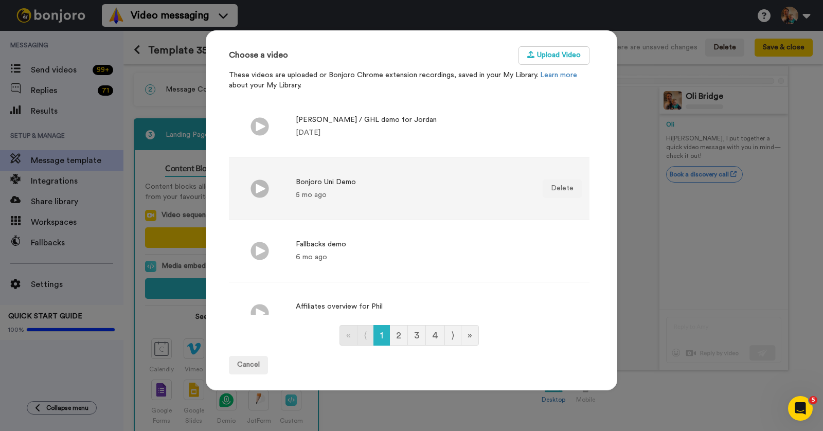
click at [334, 188] on div "Bonjoro Uni Demo 5 mo ago" at bounding box center [326, 188] width 60 height 23
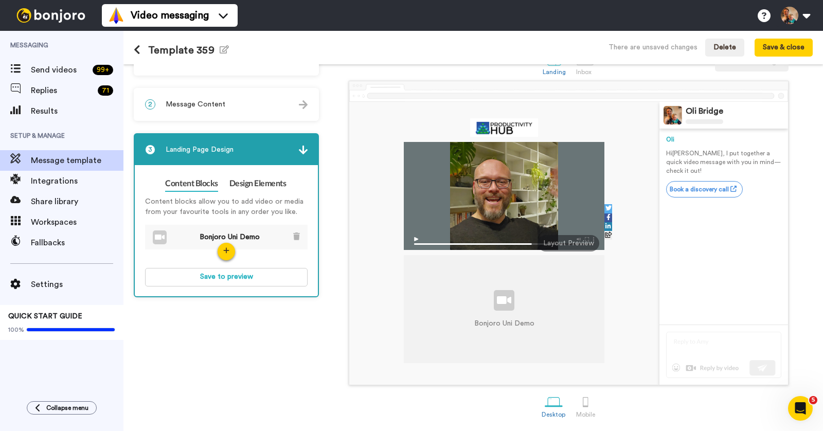
scroll to position [30, 0]
click at [245, 276] on button "Save to preview" at bounding box center [226, 277] width 162 height 19
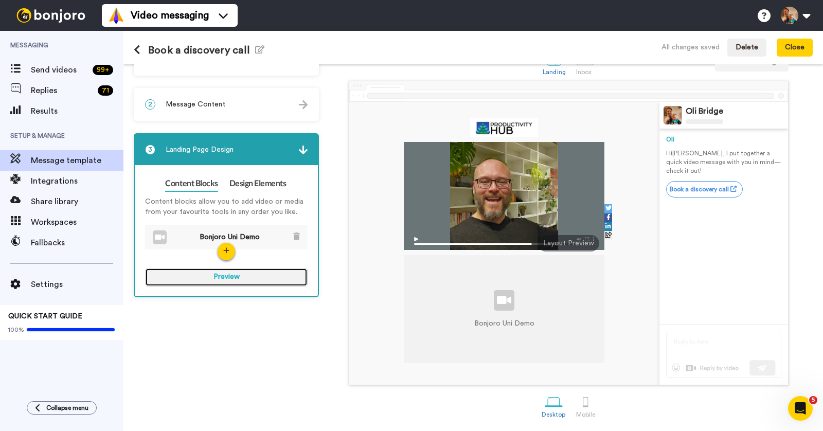
click at [234, 270] on button "Preview" at bounding box center [226, 277] width 162 height 19
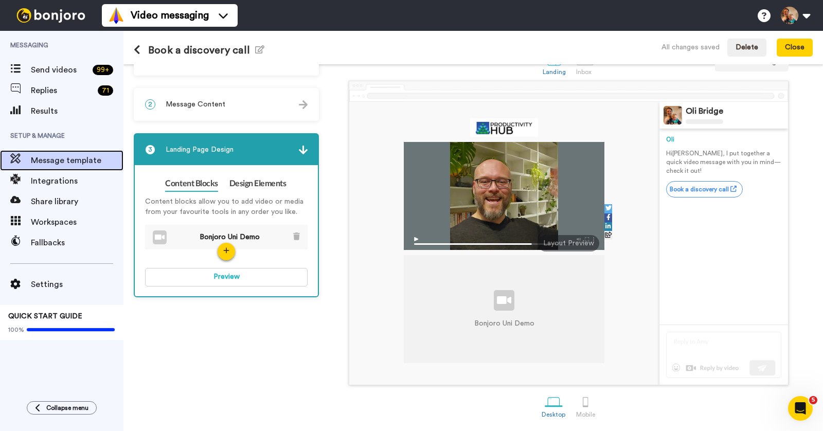
click at [70, 157] on span "Message template" at bounding box center [77, 160] width 93 height 12
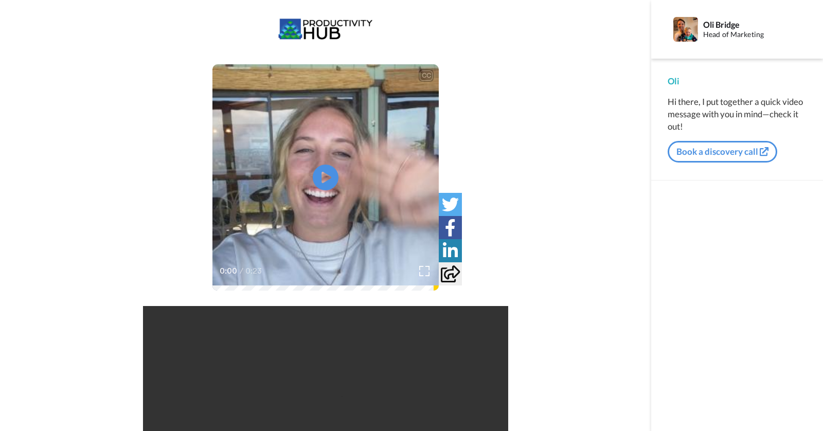
scroll to position [96, 0]
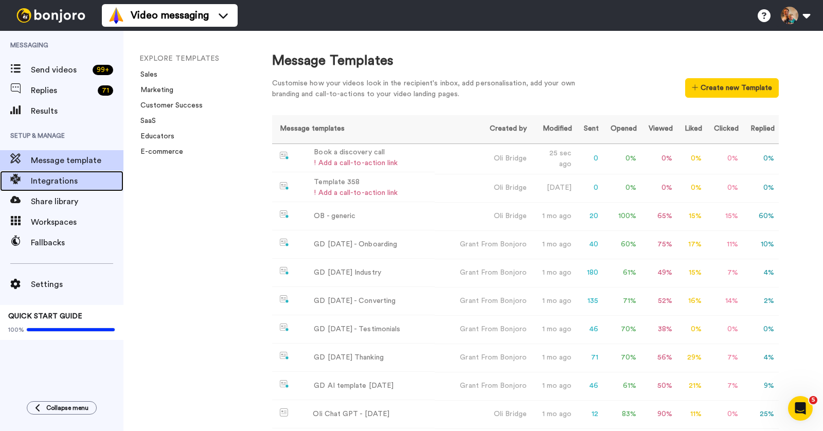
click at [81, 178] on span "Integrations" at bounding box center [77, 181] width 93 height 12
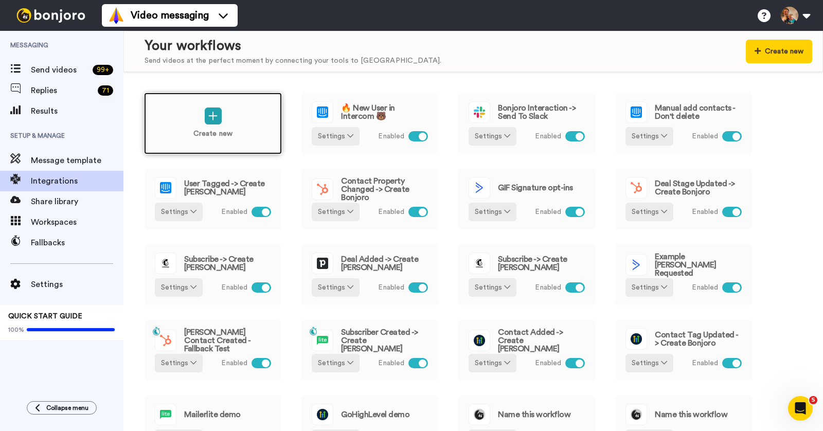
click at [239, 138] on div "Create new" at bounding box center [213, 124] width 138 height 62
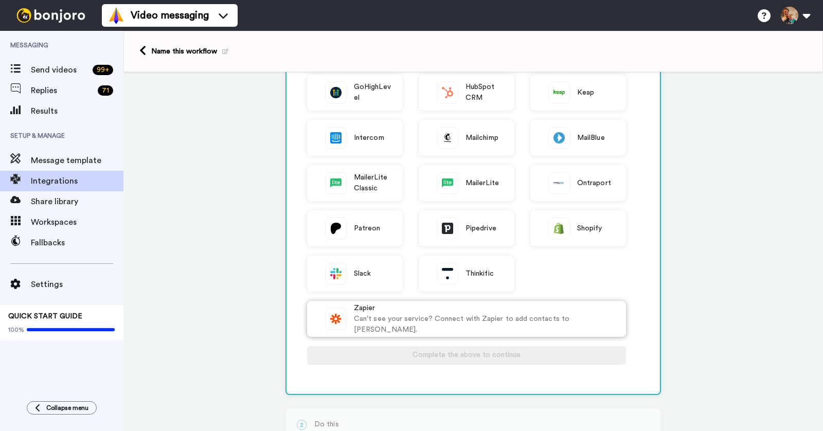
scroll to position [181, 0]
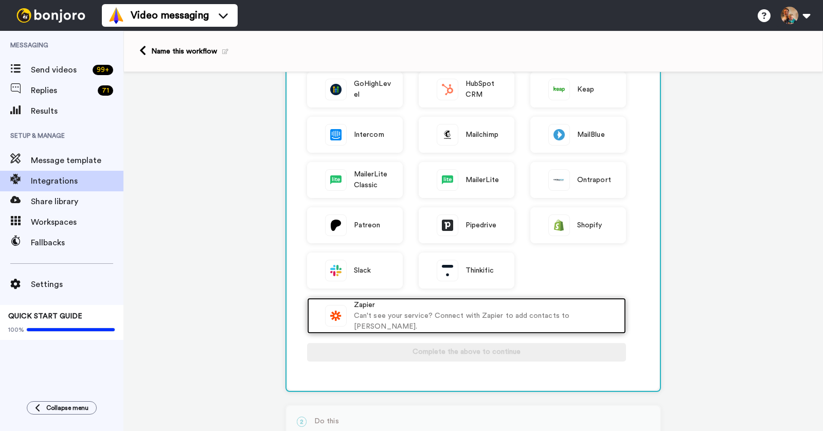
click at [417, 311] on div "Zapier" at bounding box center [484, 305] width 261 height 11
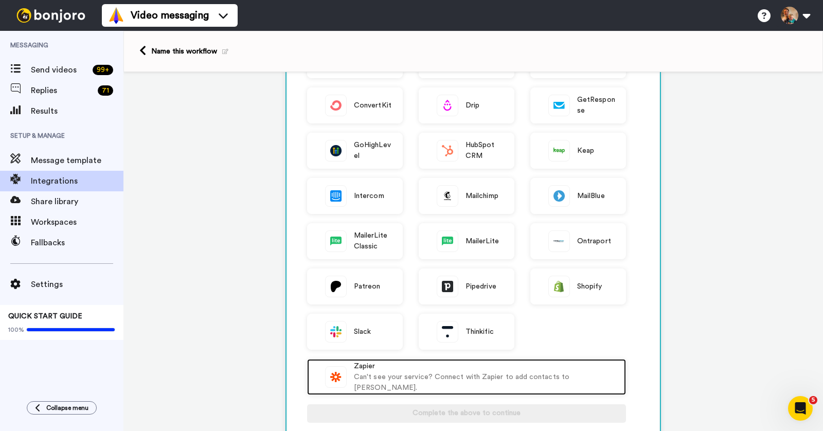
scroll to position [83, 0]
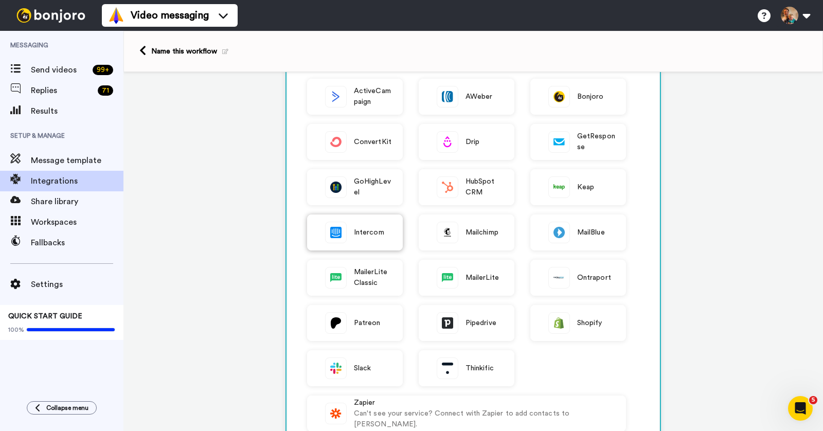
click at [382, 230] on span "Intercom" at bounding box center [369, 232] width 30 height 11
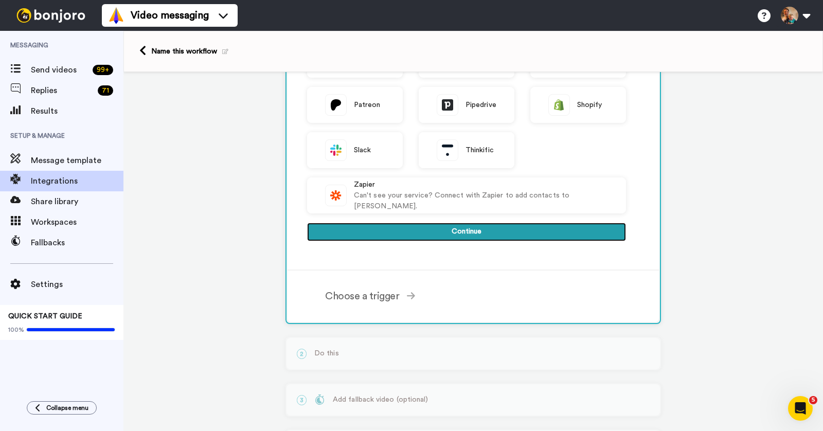
click at [400, 230] on button "Continue" at bounding box center [466, 232] width 319 height 19
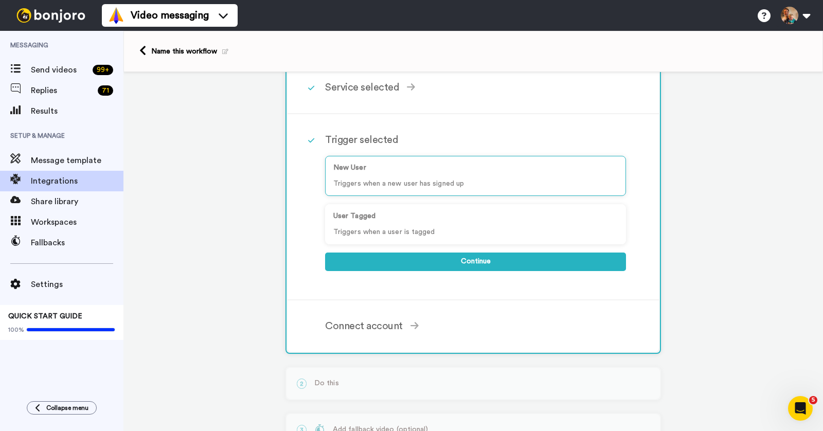
scroll to position [38, 0]
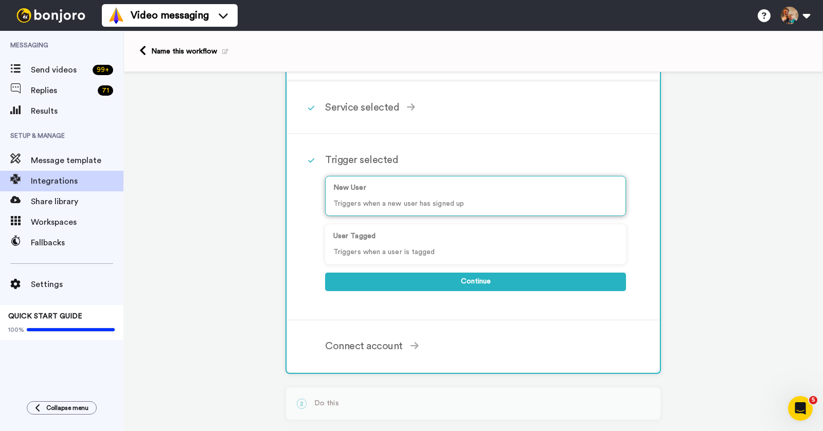
click at [400, 204] on p "Triggers when a new user has signed up" at bounding box center [475, 203] width 284 height 11
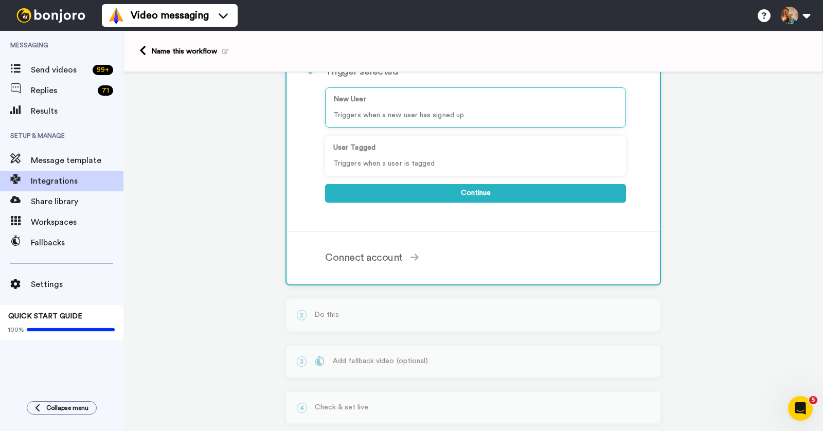
scroll to position [141, 0]
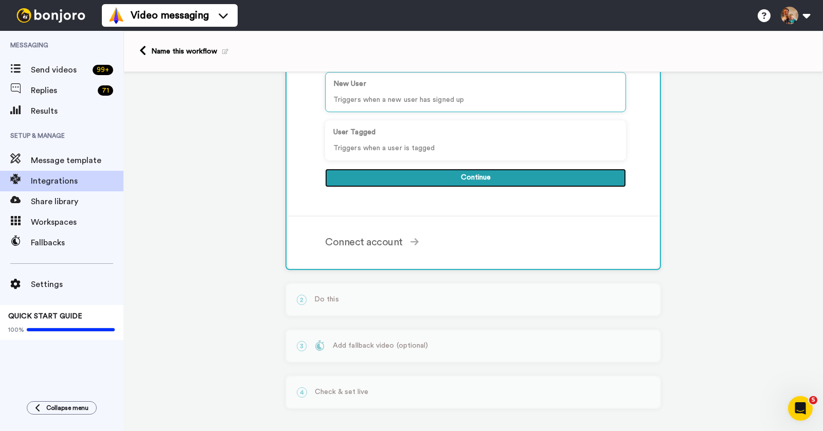
click at [463, 183] on button "Continue" at bounding box center [475, 178] width 301 height 19
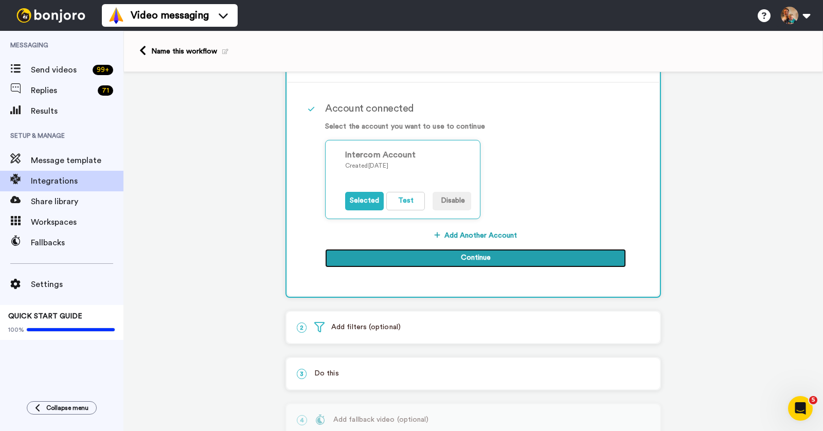
click at [461, 255] on button "Continue" at bounding box center [475, 258] width 301 height 19
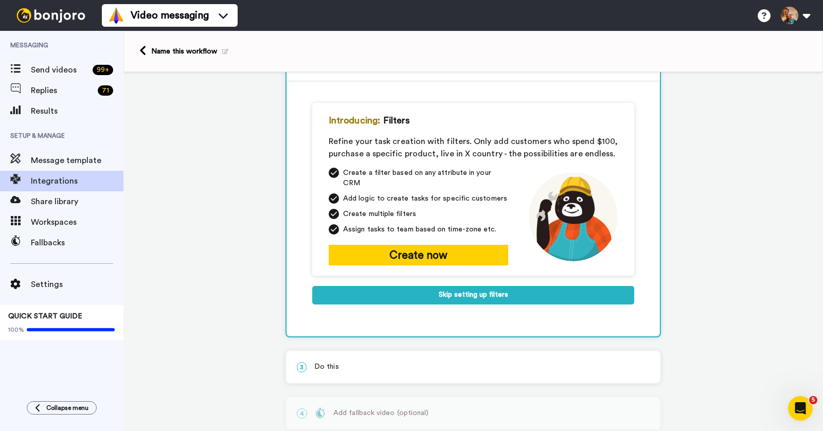
scroll to position [84, 0]
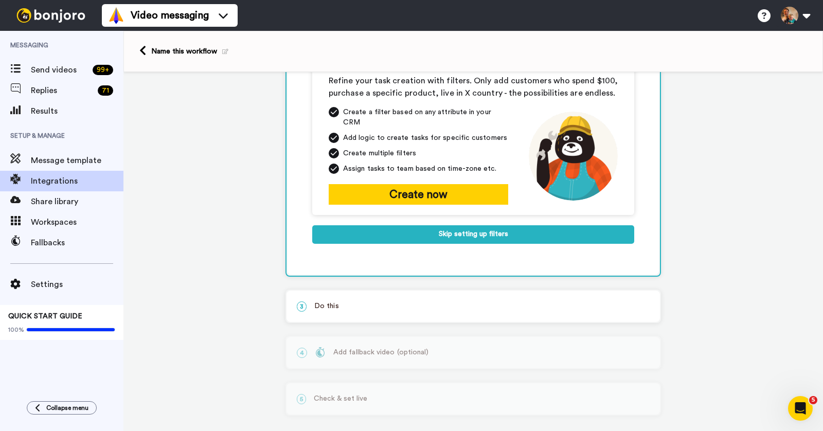
click at [406, 301] on p "3 Do this" at bounding box center [473, 306] width 353 height 11
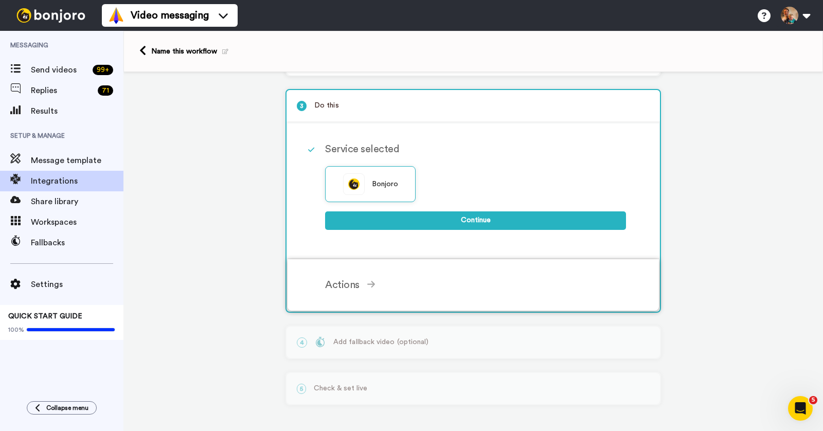
scroll to position [86, 0]
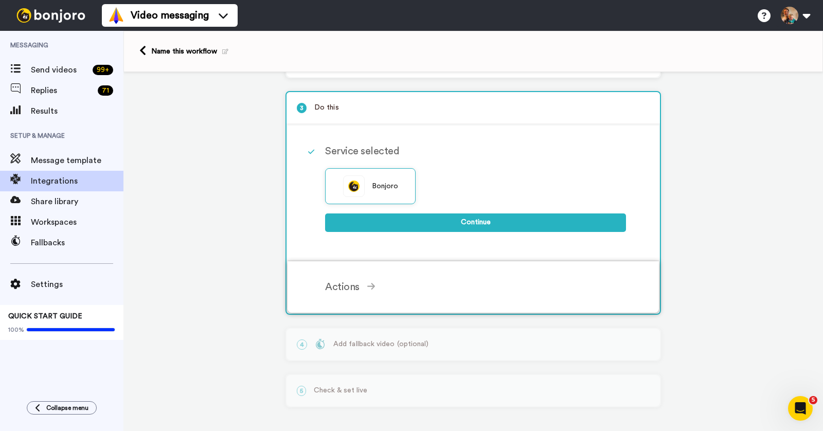
click at [433, 273] on div "Actions Create Bonjoro Add contacts to your Bonjoro tasklist for you to record …" at bounding box center [486, 286] width 323 height 31
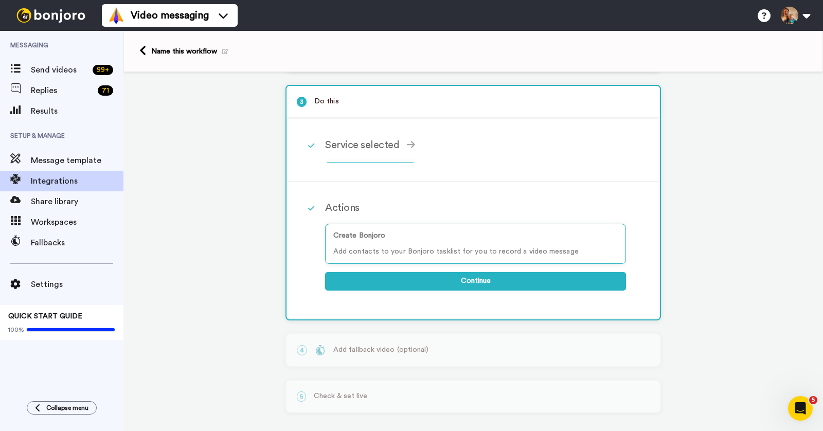
scroll to position [93, 0]
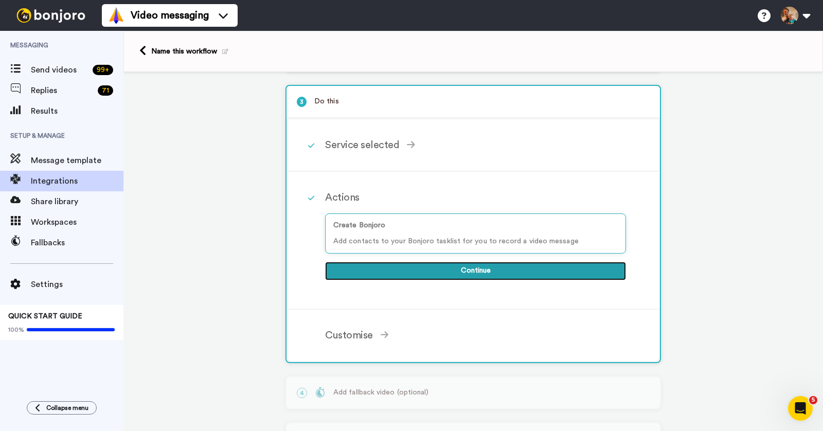
click at [449, 274] on button "Continue" at bounding box center [475, 271] width 301 height 19
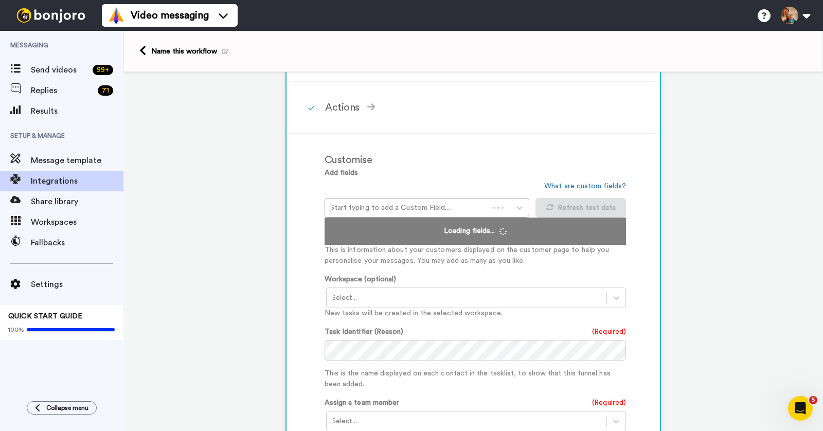
scroll to position [220, 0]
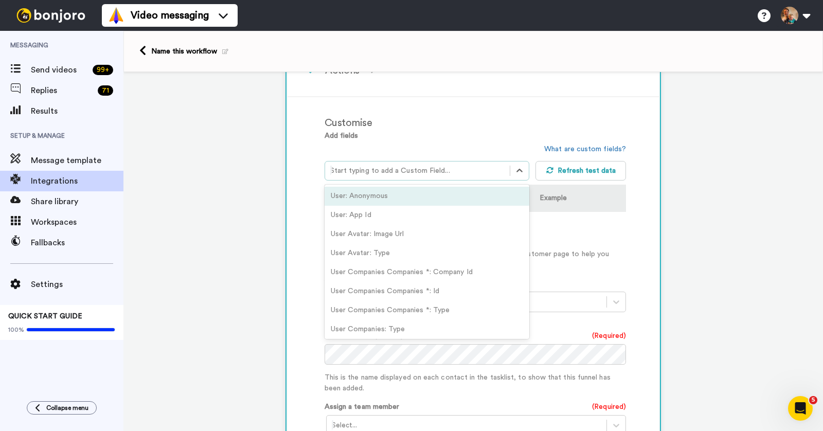
click at [445, 169] on div at bounding box center [417, 171] width 174 height 12
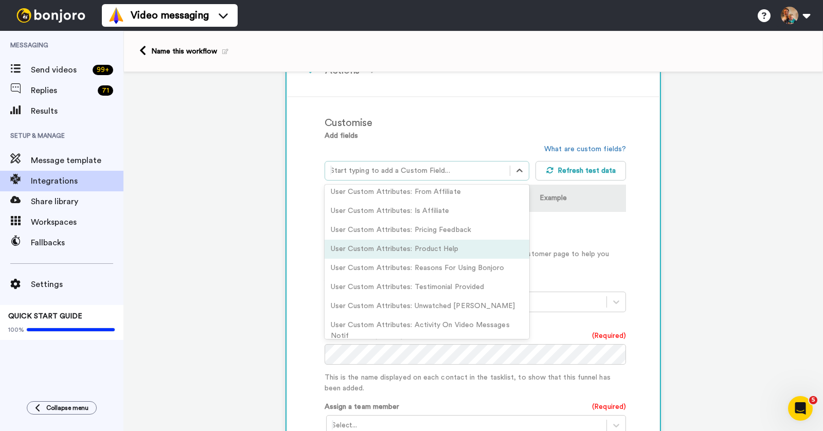
scroll to position [209, 0]
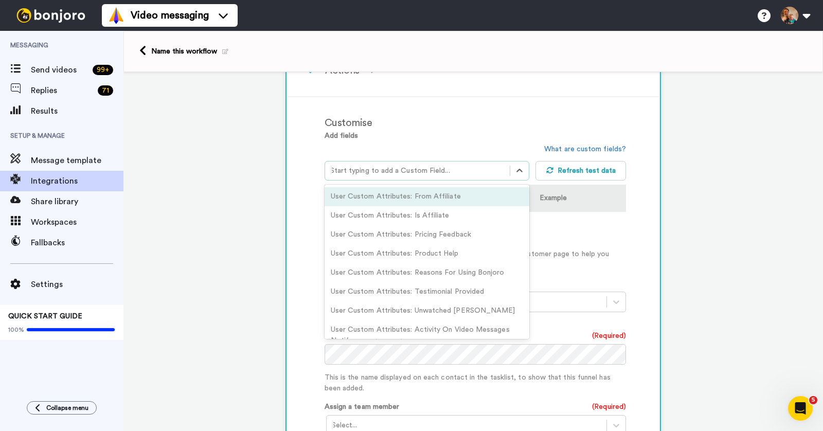
click at [405, 193] on div "User Custom Attributes: From Affiliate" at bounding box center [426, 196] width 205 height 19
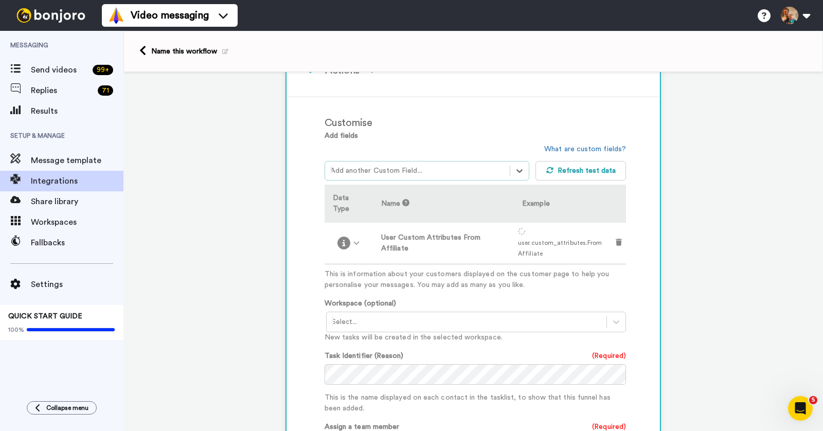
click at [451, 171] on div at bounding box center [417, 171] width 174 height 12
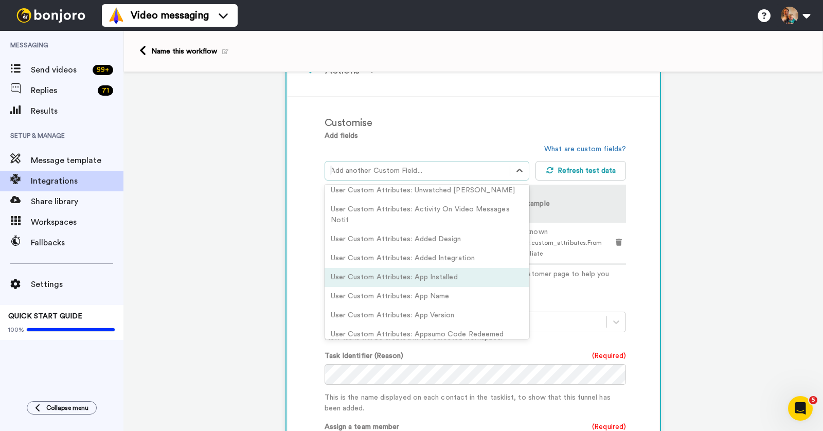
scroll to position [330, 0]
click at [418, 267] on div "User Custom Attributes: App Installed" at bounding box center [426, 276] width 205 height 19
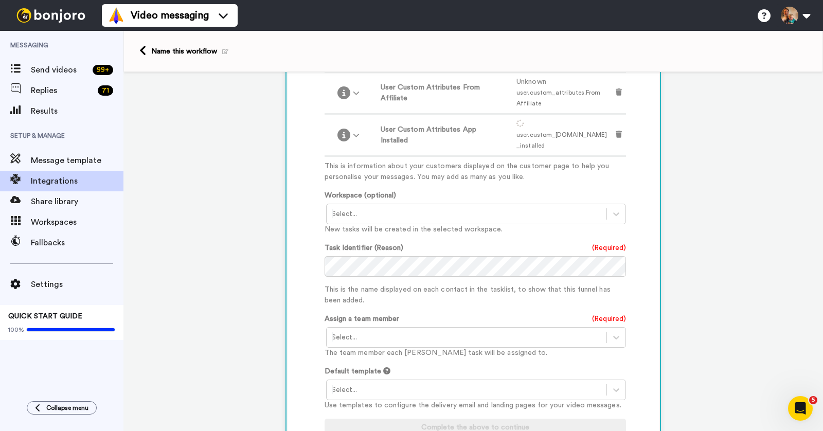
scroll to position [379, 0]
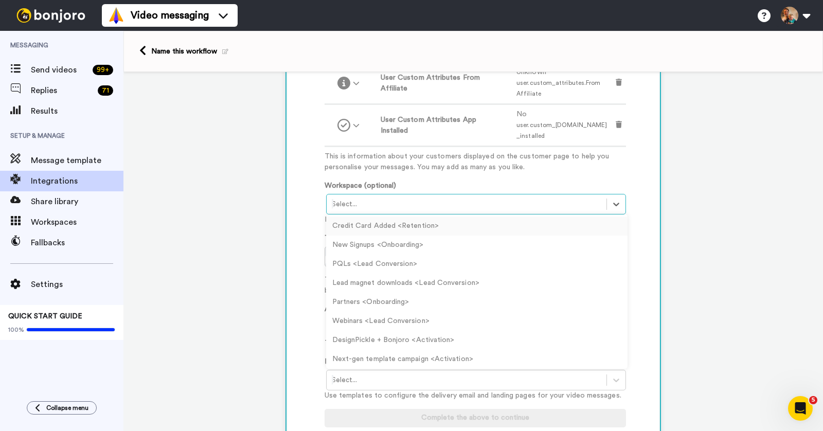
click at [472, 201] on div at bounding box center [466, 204] width 269 height 12
click at [370, 242] on div "New Signups <Onboarding>" at bounding box center [476, 244] width 301 height 19
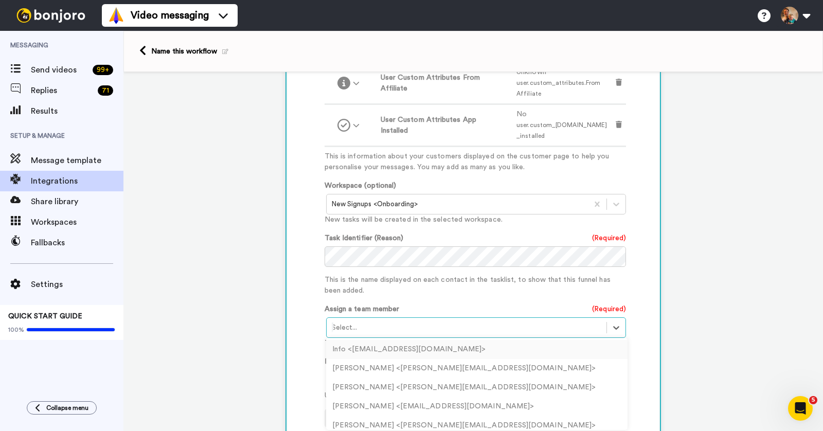
click at [403, 327] on div at bounding box center [466, 327] width 269 height 12
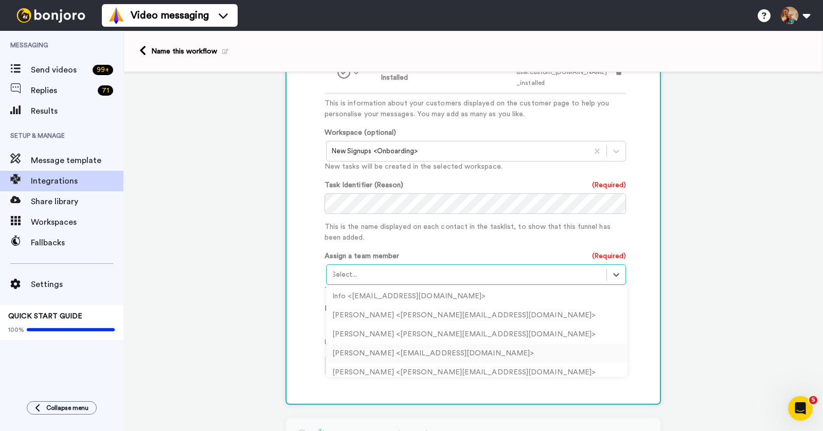
scroll to position [452, 0]
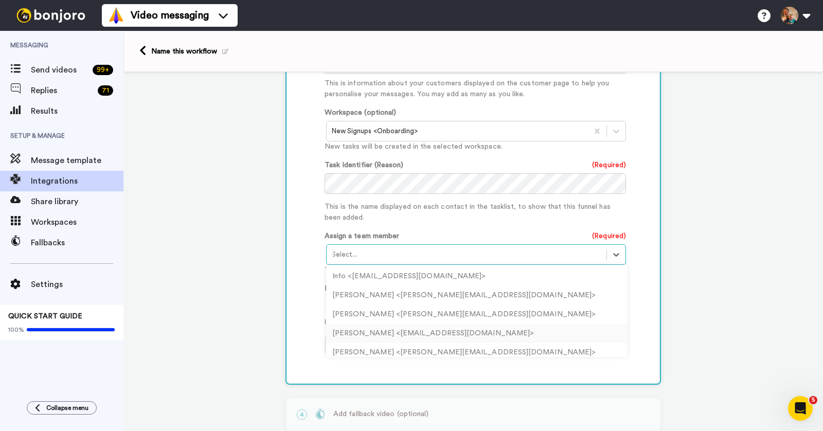
click at [380, 326] on div "Matt Barnett <mattb@bonjoro.com>" at bounding box center [476, 333] width 301 height 19
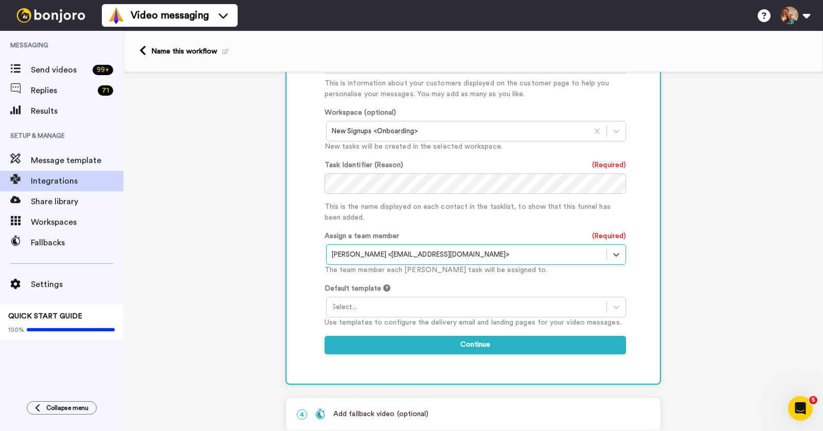
click at [391, 301] on div at bounding box center [466, 307] width 269 height 12
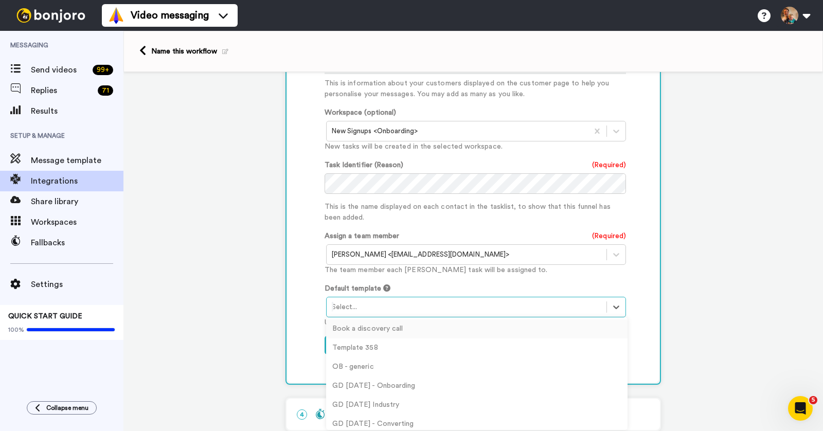
click at [383, 327] on div "Book a discovery call" at bounding box center [476, 328] width 301 height 19
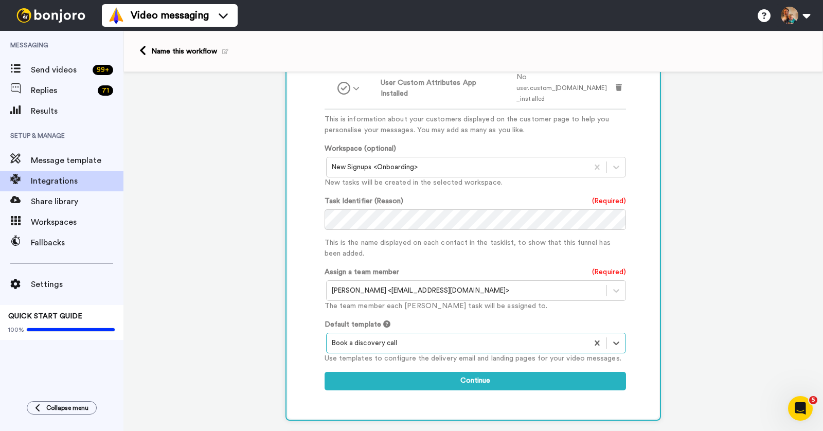
scroll to position [416, 0]
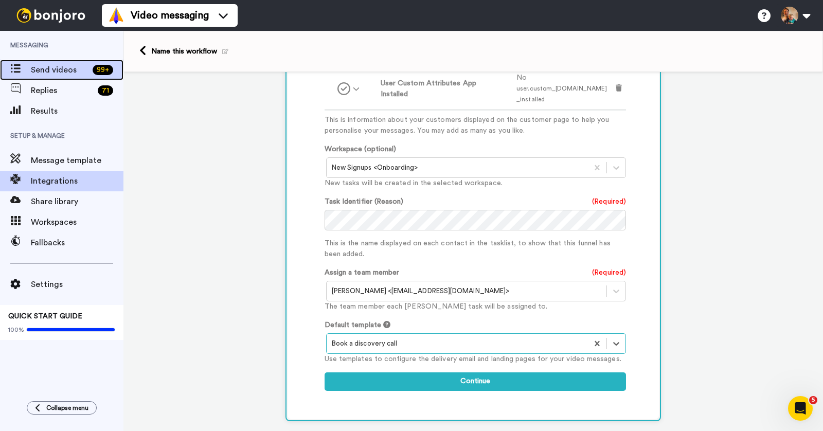
click at [72, 69] on span "Send videos" at bounding box center [60, 70] width 58 height 12
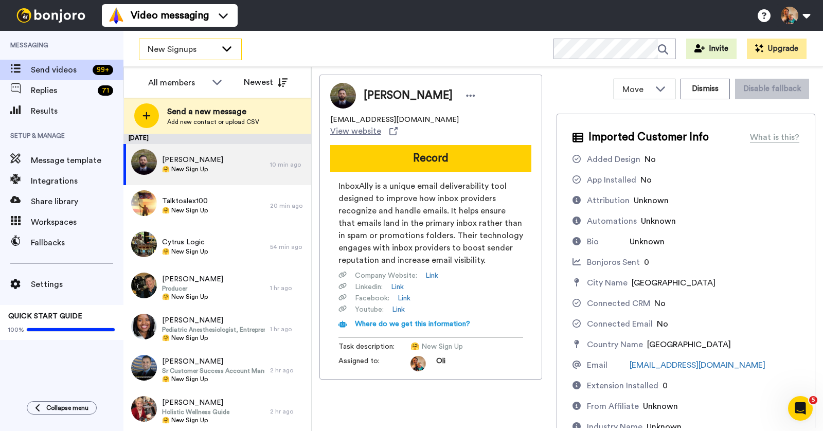
click at [194, 49] on span "New Signups" at bounding box center [182, 49] width 69 height 12
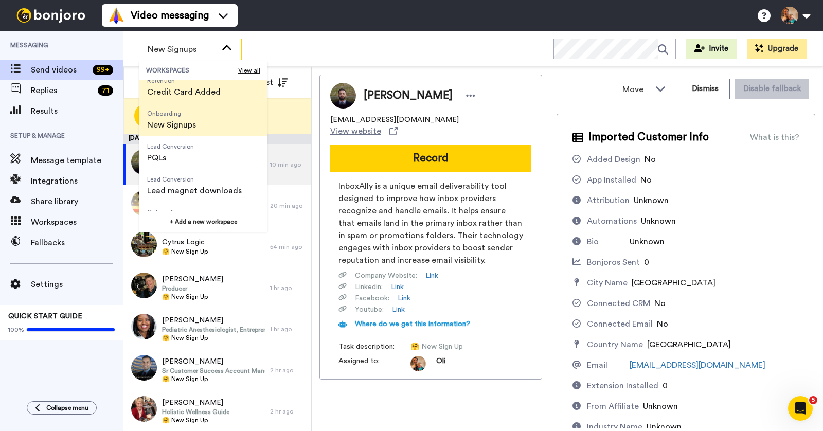
scroll to position [71, 0]
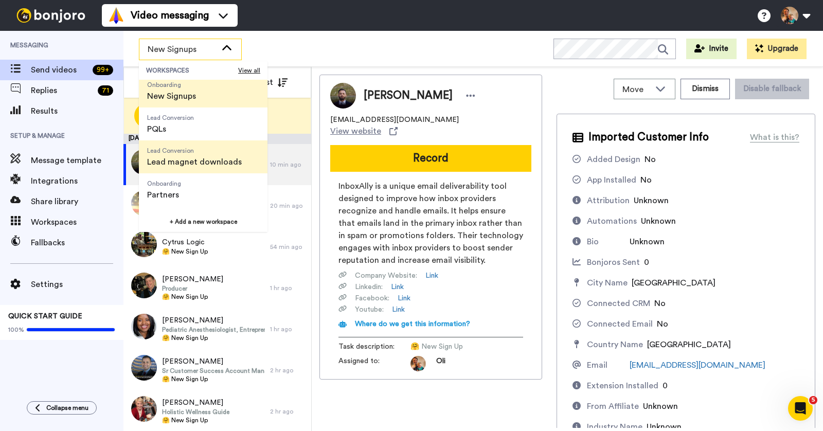
click at [211, 156] on span "Lead magnet downloads" at bounding box center [194, 162] width 95 height 12
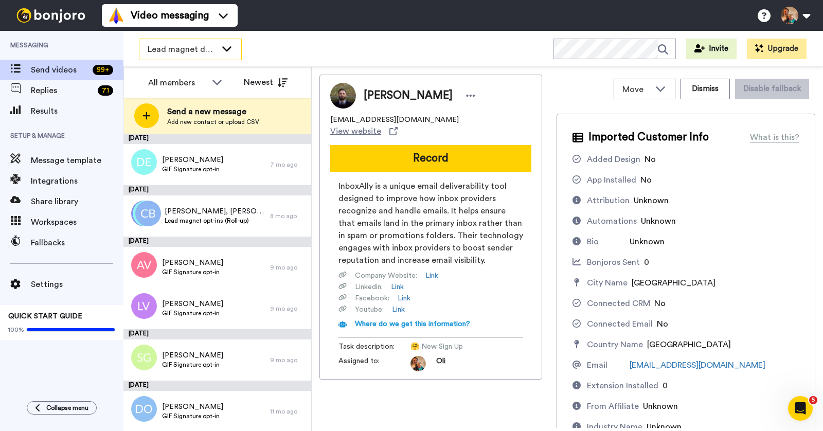
click at [203, 49] on span "Lead magnet downloads" at bounding box center [182, 49] width 69 height 12
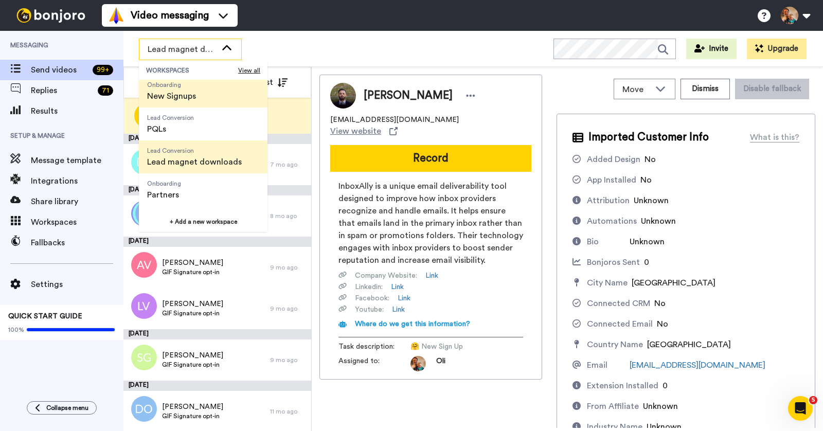
click at [195, 100] on span "New Signups" at bounding box center [171, 96] width 49 height 12
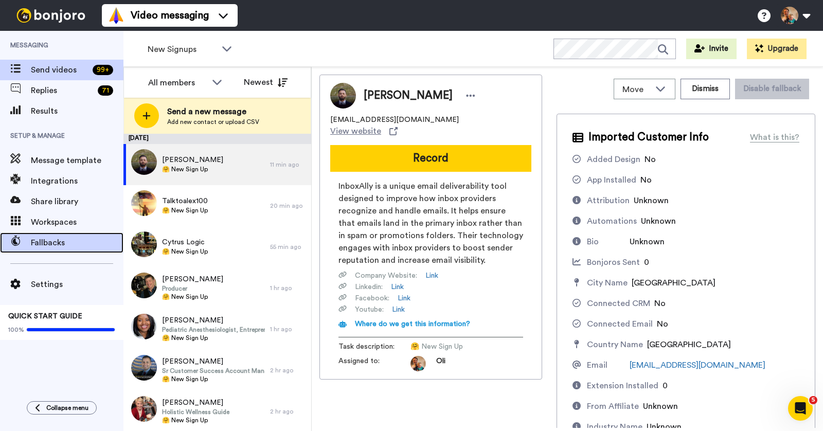
click at [53, 243] on span "Fallbacks" at bounding box center [77, 242] width 93 height 12
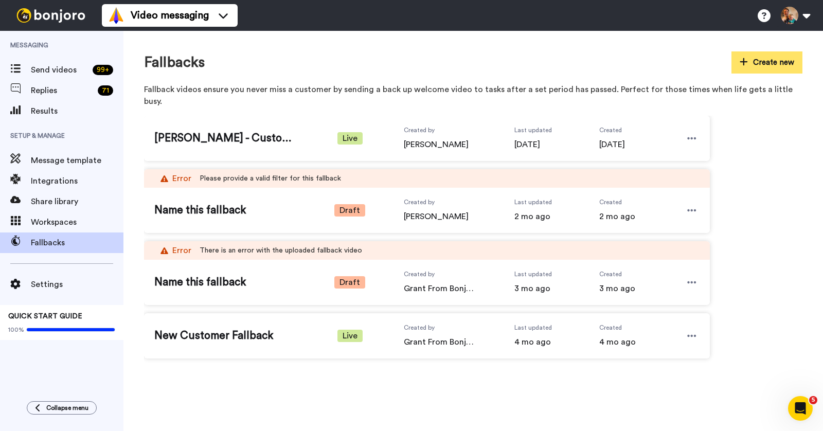
click at [751, 66] on button "Create new" at bounding box center [766, 62] width 71 height 22
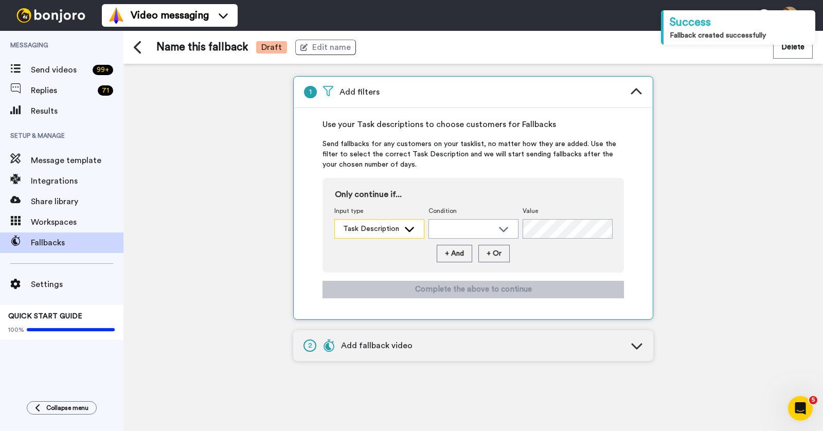
click at [391, 226] on div "Task Description" at bounding box center [371, 229] width 56 height 10
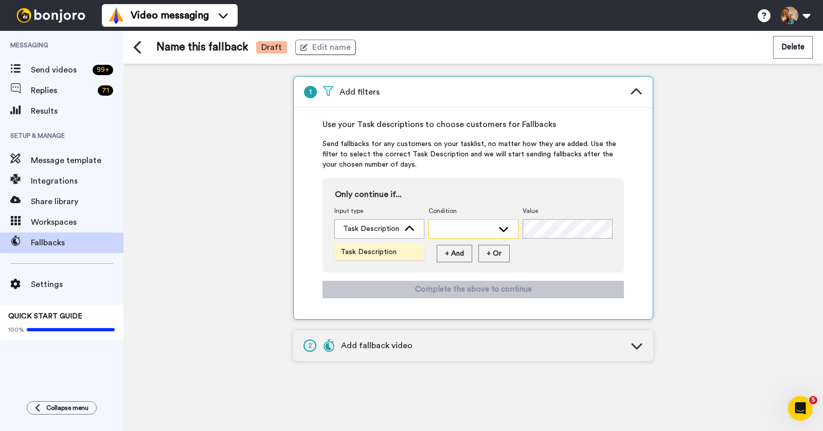
click at [445, 222] on div at bounding box center [473, 229] width 89 height 19
click at [465, 225] on div at bounding box center [465, 229] width 56 height 10
click at [467, 228] on div at bounding box center [465, 229] width 56 height 10
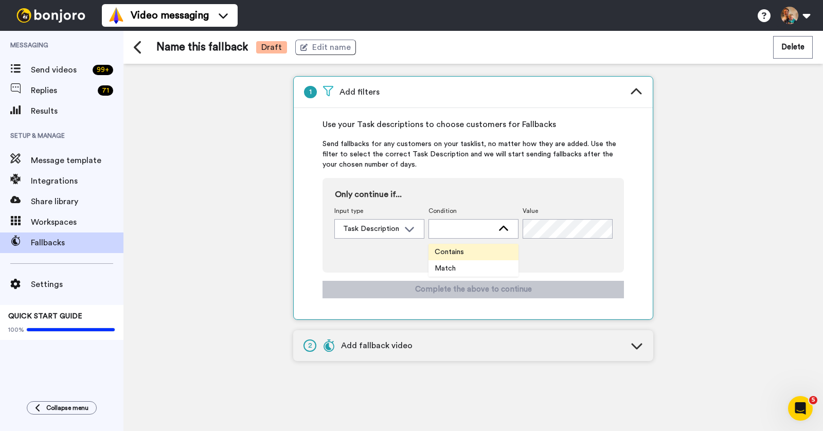
click at [463, 254] on span "Contains" at bounding box center [449, 252] width 42 height 10
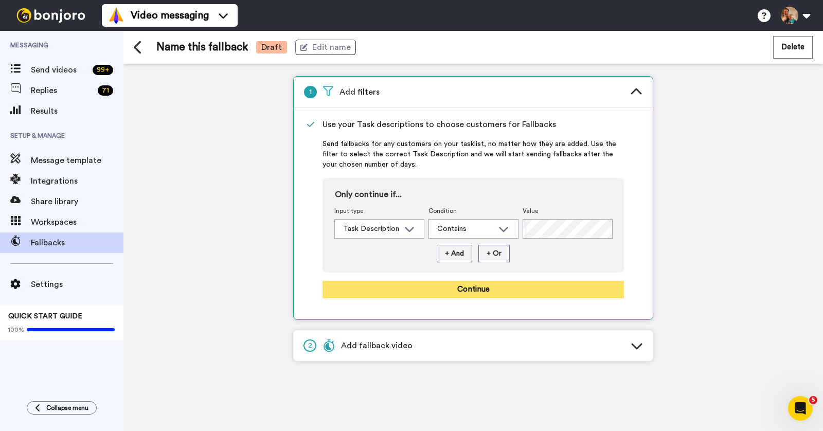
click at [463, 281] on button "Continue" at bounding box center [472, 289] width 301 height 17
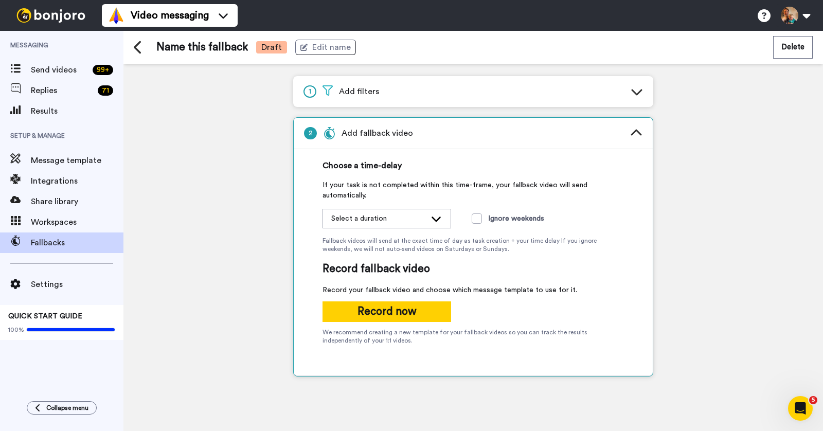
click at [403, 218] on div "Select a duration" at bounding box center [378, 218] width 95 height 10
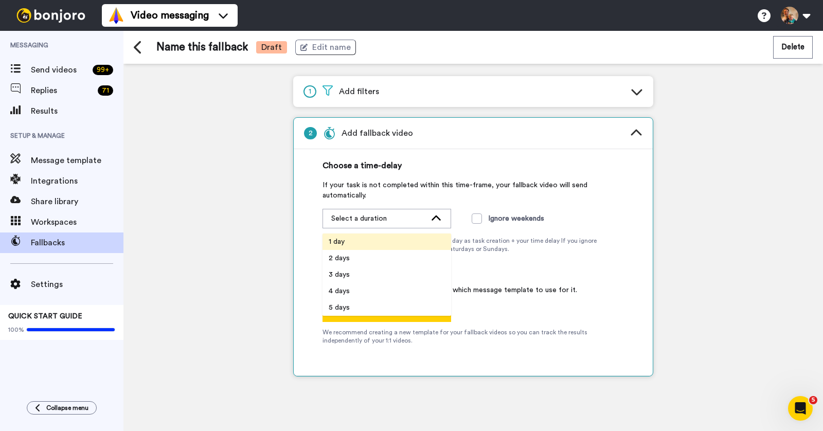
click at [349, 242] on span "1 day" at bounding box center [336, 241] width 28 height 10
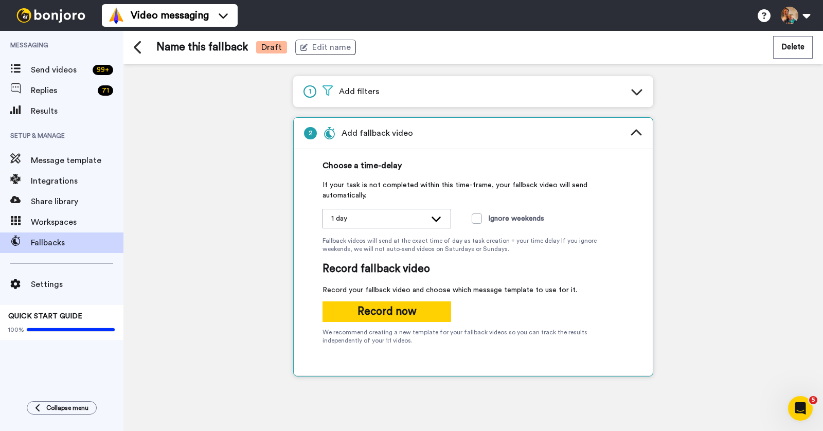
click at [431, 221] on icon at bounding box center [436, 218] width 12 height 10
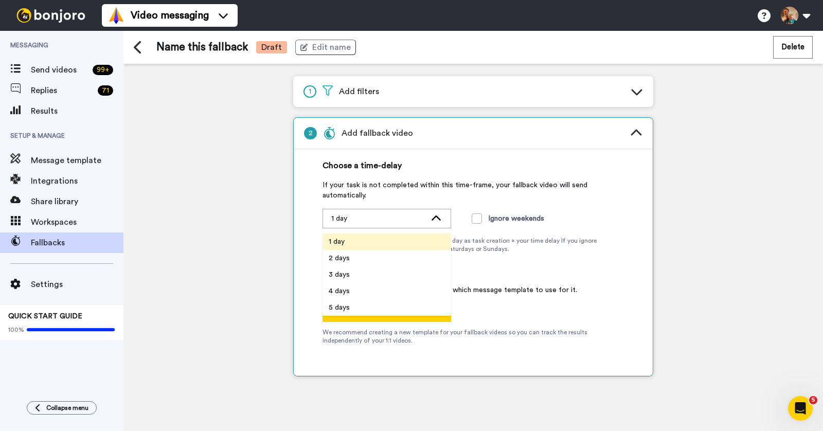
click at [539, 188] on span "If your task is not completed within this time-frame, your fallback video will …" at bounding box center [472, 190] width 301 height 21
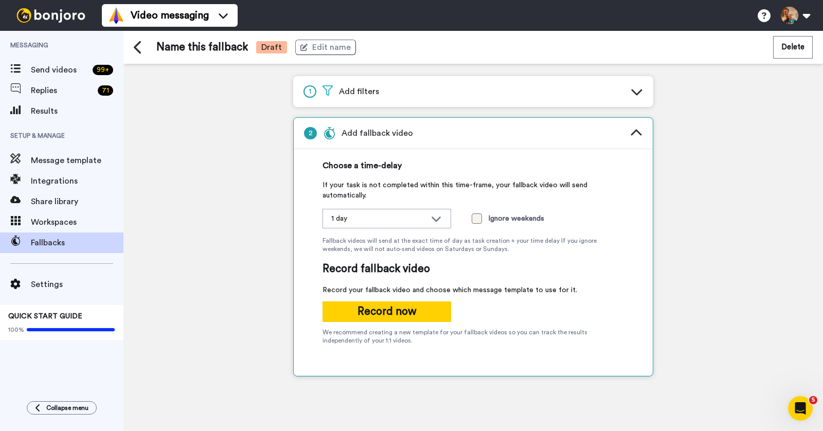
click at [480, 217] on span at bounding box center [476, 218] width 10 height 10
click at [387, 306] on button "Record now" at bounding box center [386, 311] width 129 height 21
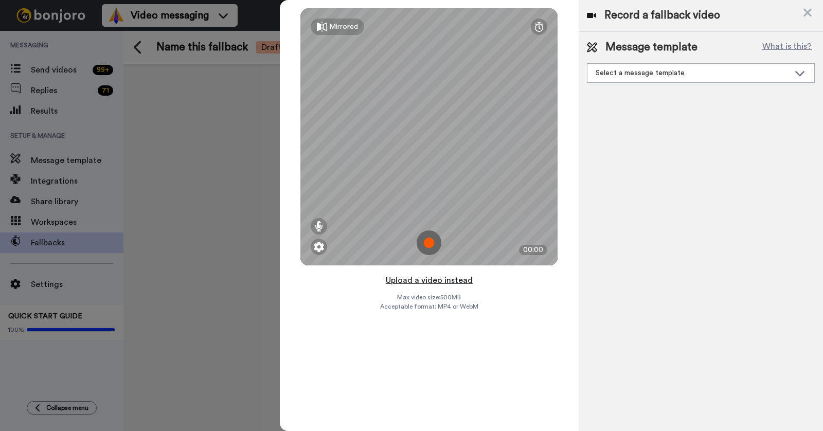
click at [421, 276] on button "Upload a video instead" at bounding box center [428, 279] width 93 height 13
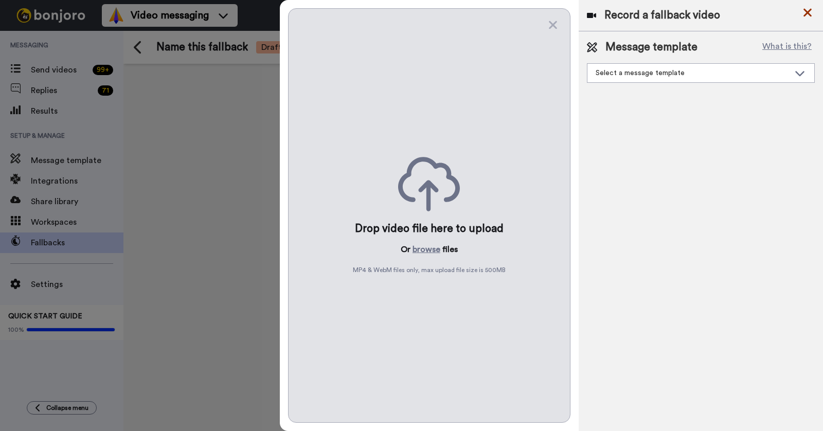
click at [806, 13] on icon at bounding box center [807, 13] width 8 height 8
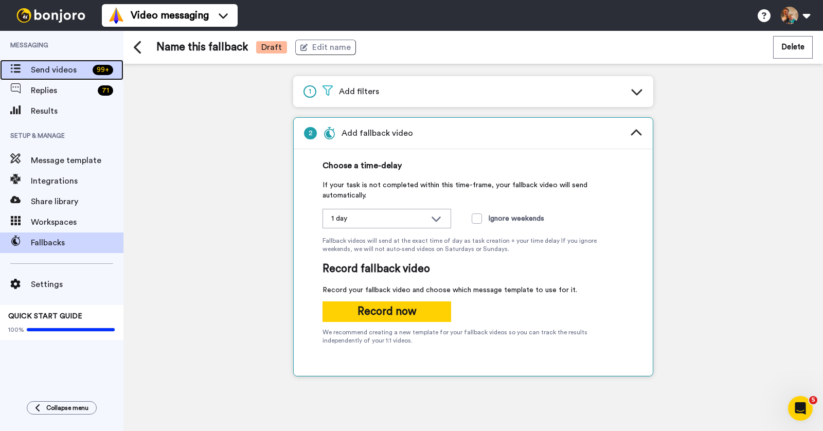
click at [78, 72] on span "Send videos" at bounding box center [60, 70] width 58 height 12
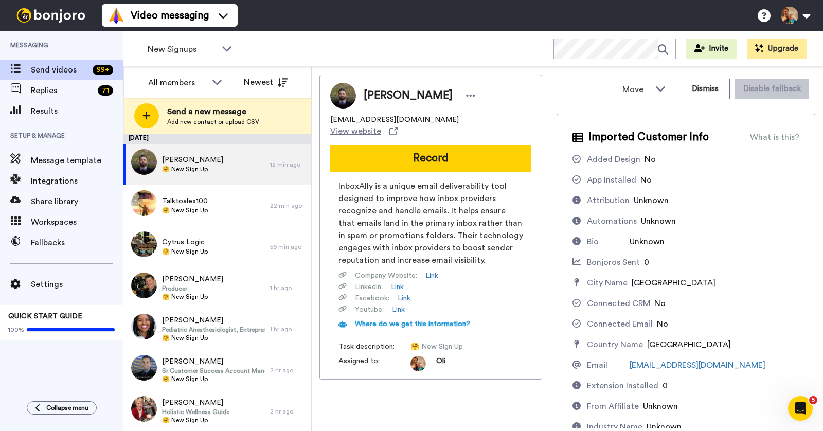
click at [313, 108] on div "Move WORKSPACES View all Retention Credit Card Added Onboarding New Signups Lea…" at bounding box center [567, 249] width 511 height 364
click at [66, 108] on span "Results" at bounding box center [77, 111] width 93 height 12
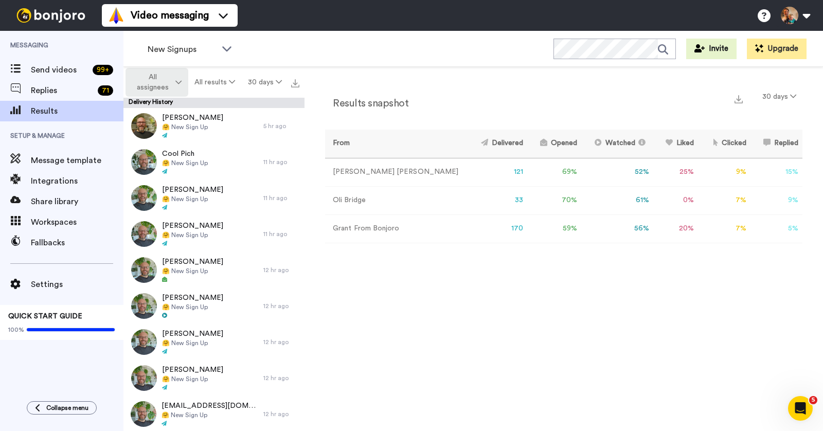
click at [168, 85] on span "All assignees" at bounding box center [153, 82] width 42 height 21
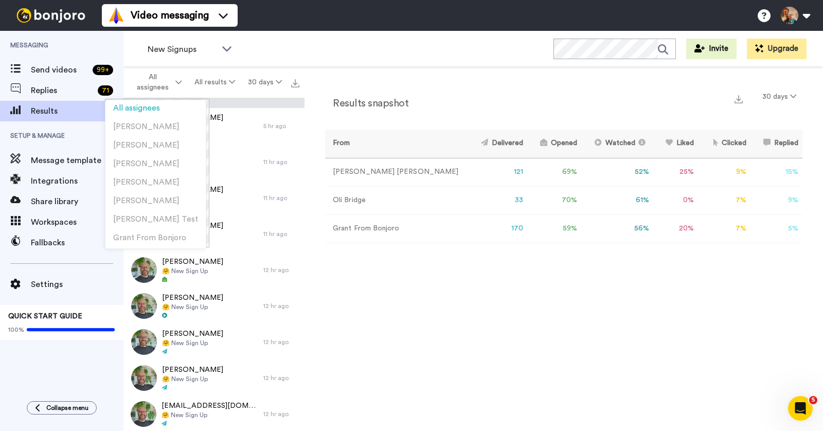
click at [366, 86] on div "Results snapshot 30 days From Delivered Opened Watched Liked Clicked Replied Fa…" at bounding box center [563, 251] width 518 height 369
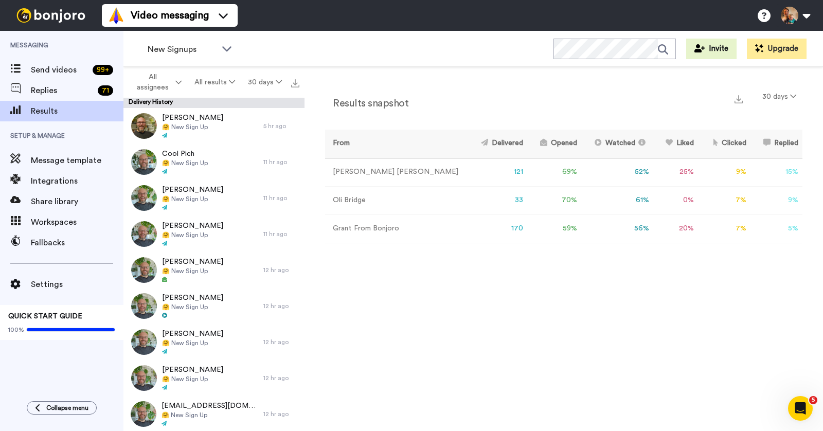
click at [801, 411] on icon "Open Intercom Messenger" at bounding box center [800, 408] width 17 height 17
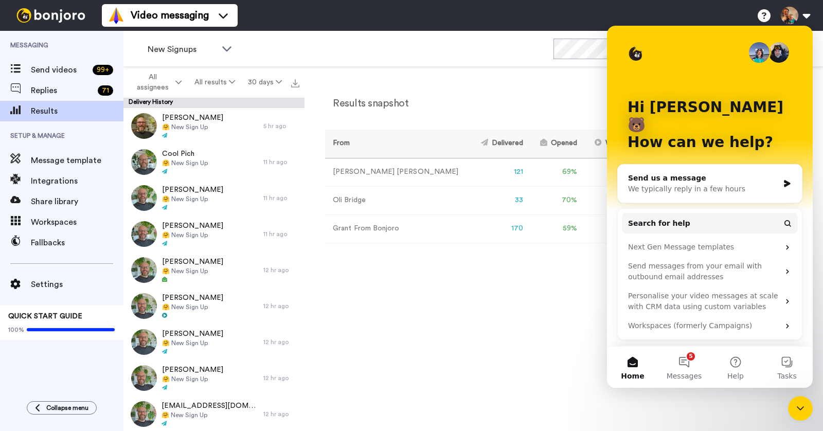
click at [800, 408] on icon "Close Intercom Messenger" at bounding box center [799, 408] width 7 height 4
